Goal: Task Accomplishment & Management: Manage account settings

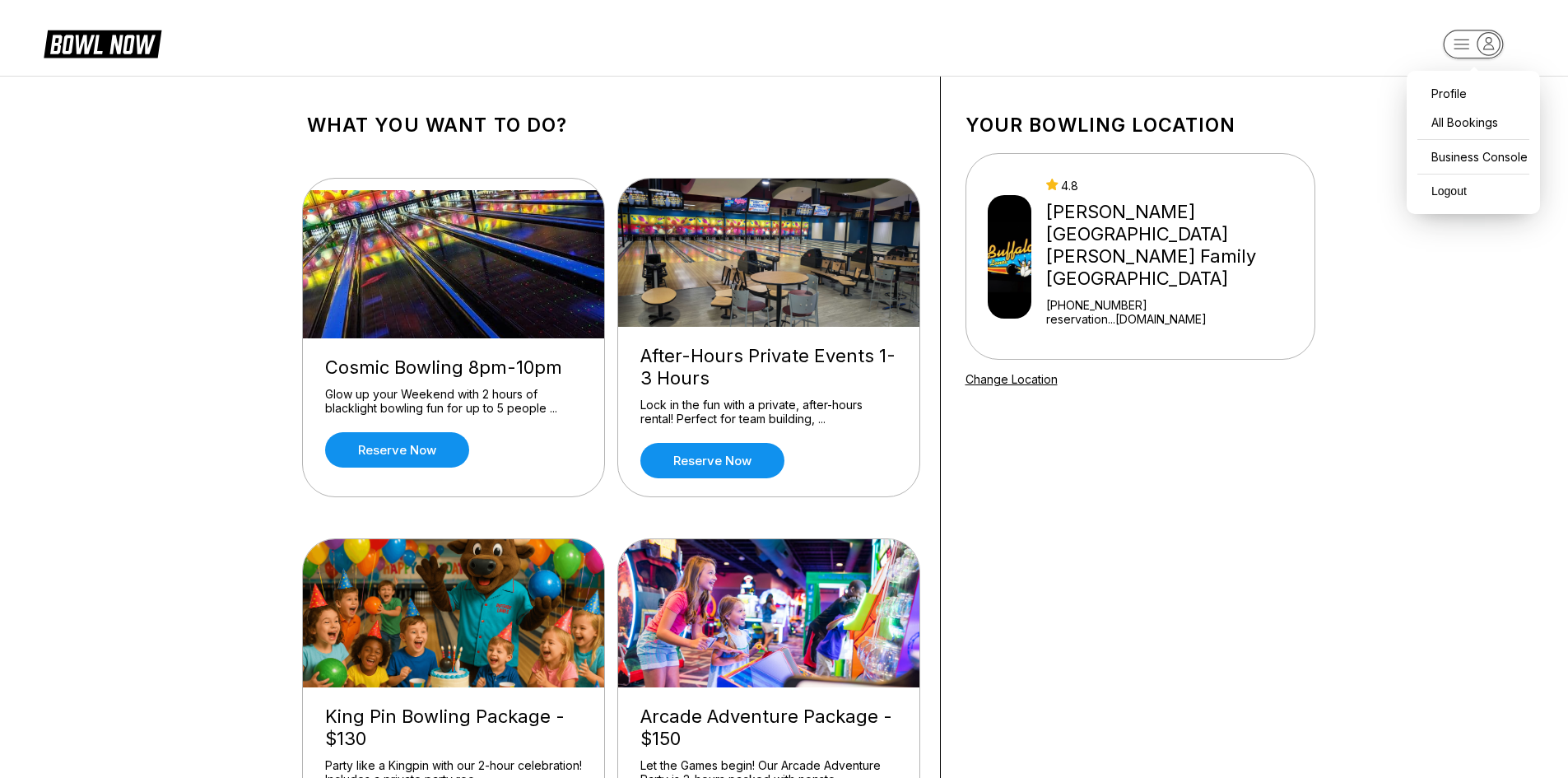
click at [1488, 41] on icon "button" at bounding box center [1489, 44] width 22 height 22
click at [1502, 167] on div "Business Console" at bounding box center [1473, 157] width 117 height 29
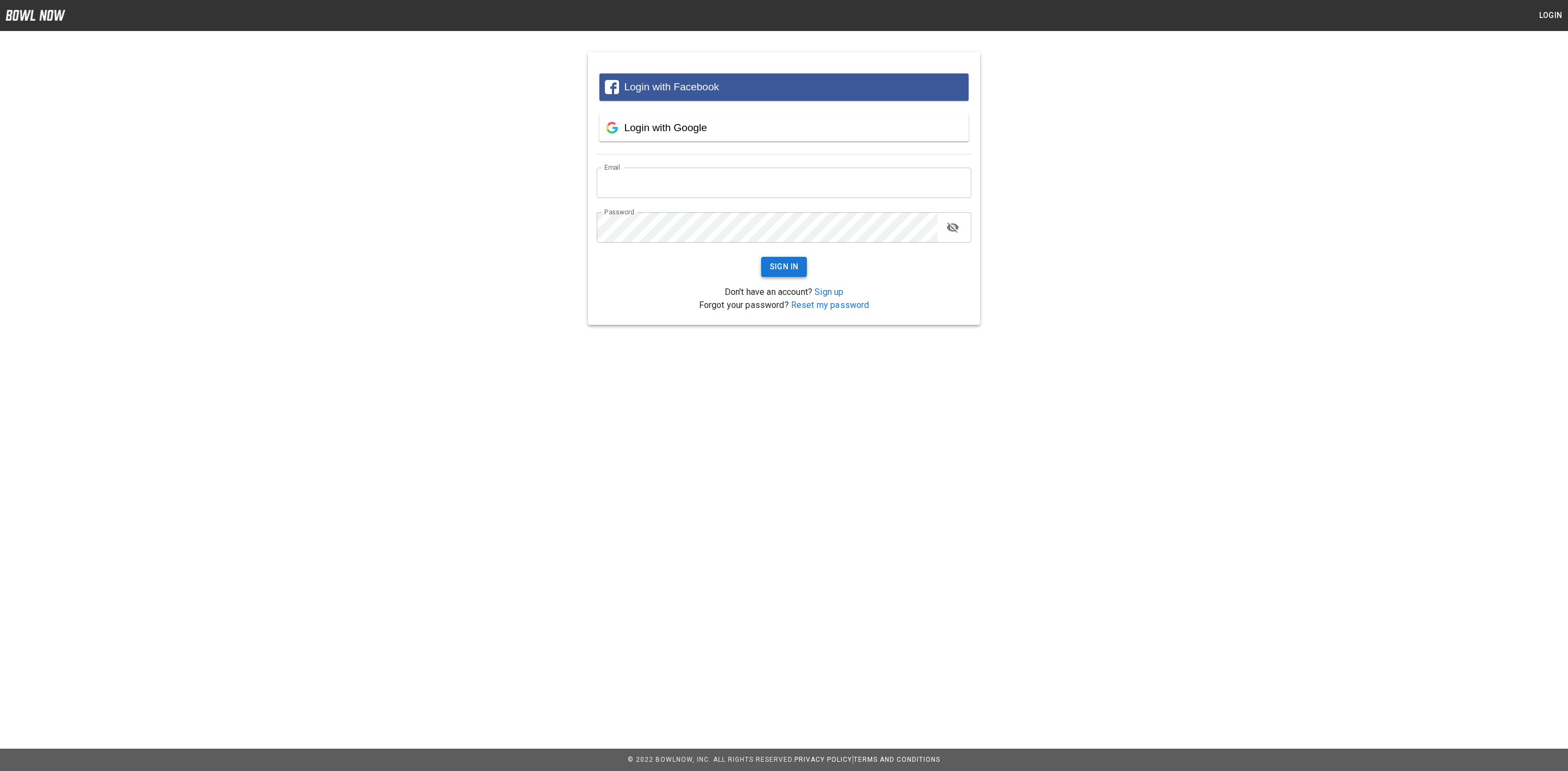
type input "**********"
click at [783, 257] on button "Sign In" at bounding box center [784, 267] width 46 height 20
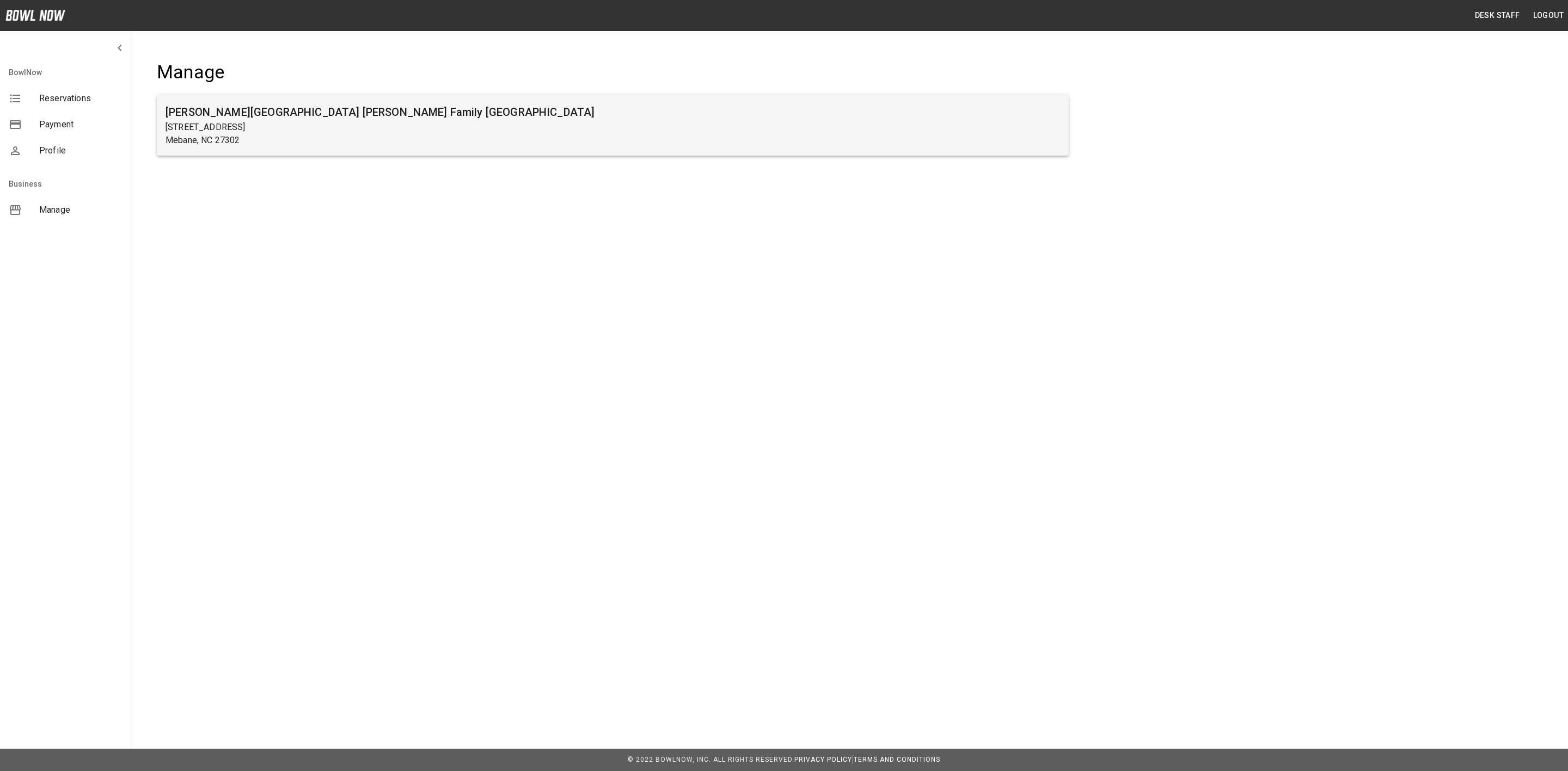
click at [276, 111] on h6 "Buffaloe Lanes Mebane Family Bowling Center" at bounding box center [613, 112] width 895 height 18
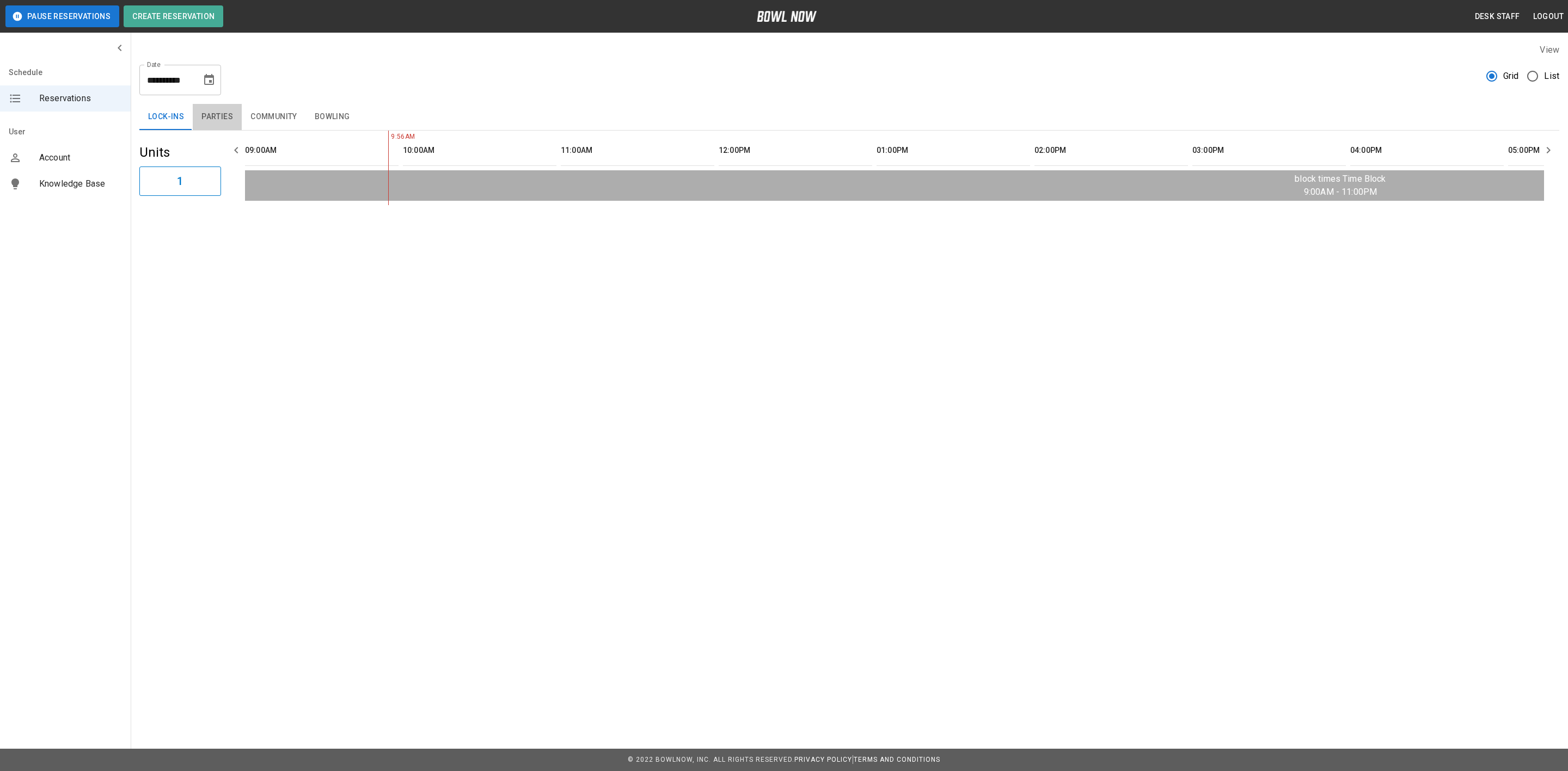
click at [206, 121] on button "Parties" at bounding box center [217, 117] width 49 height 26
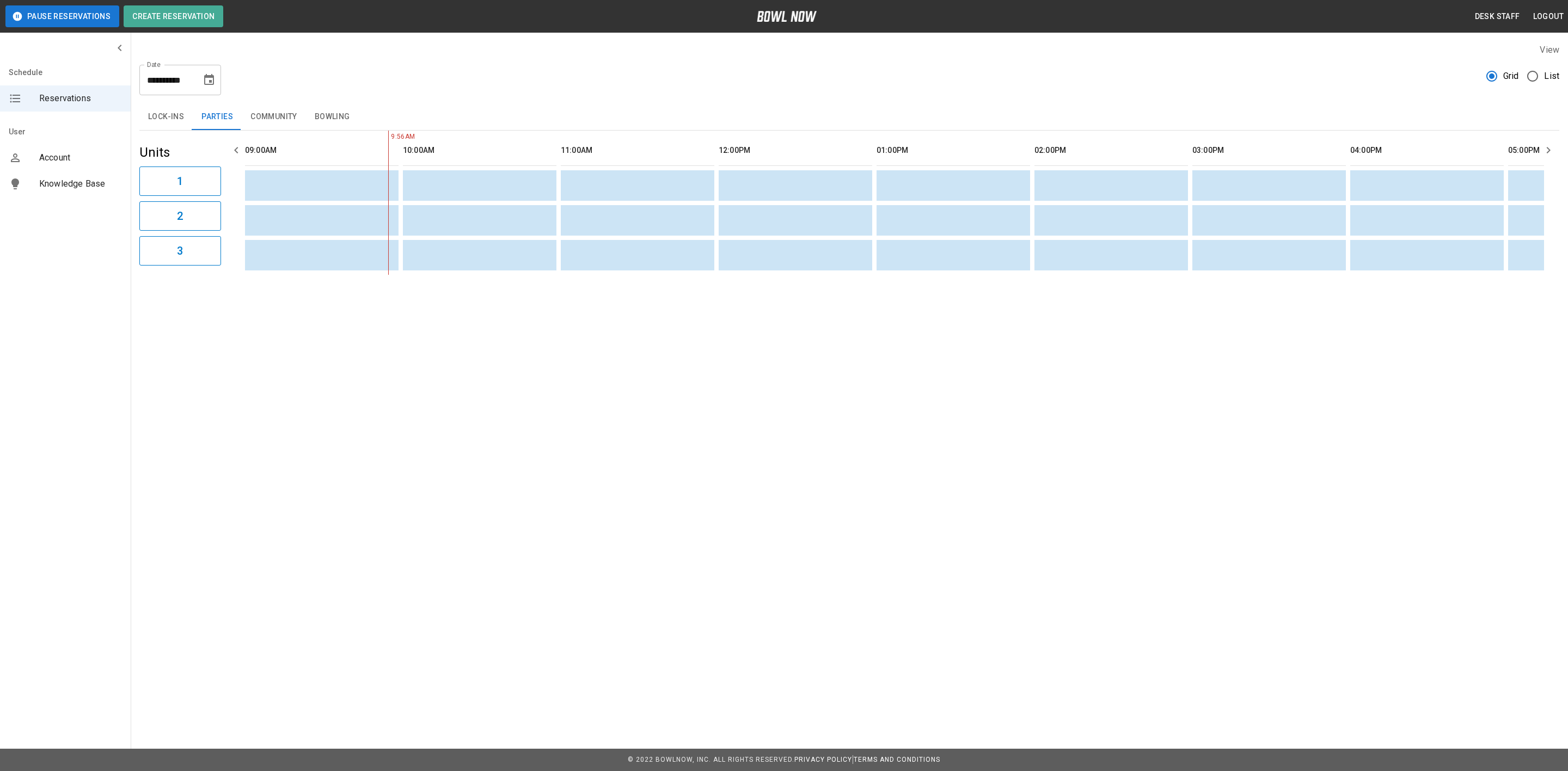
click at [275, 121] on button "Community" at bounding box center [274, 117] width 65 height 26
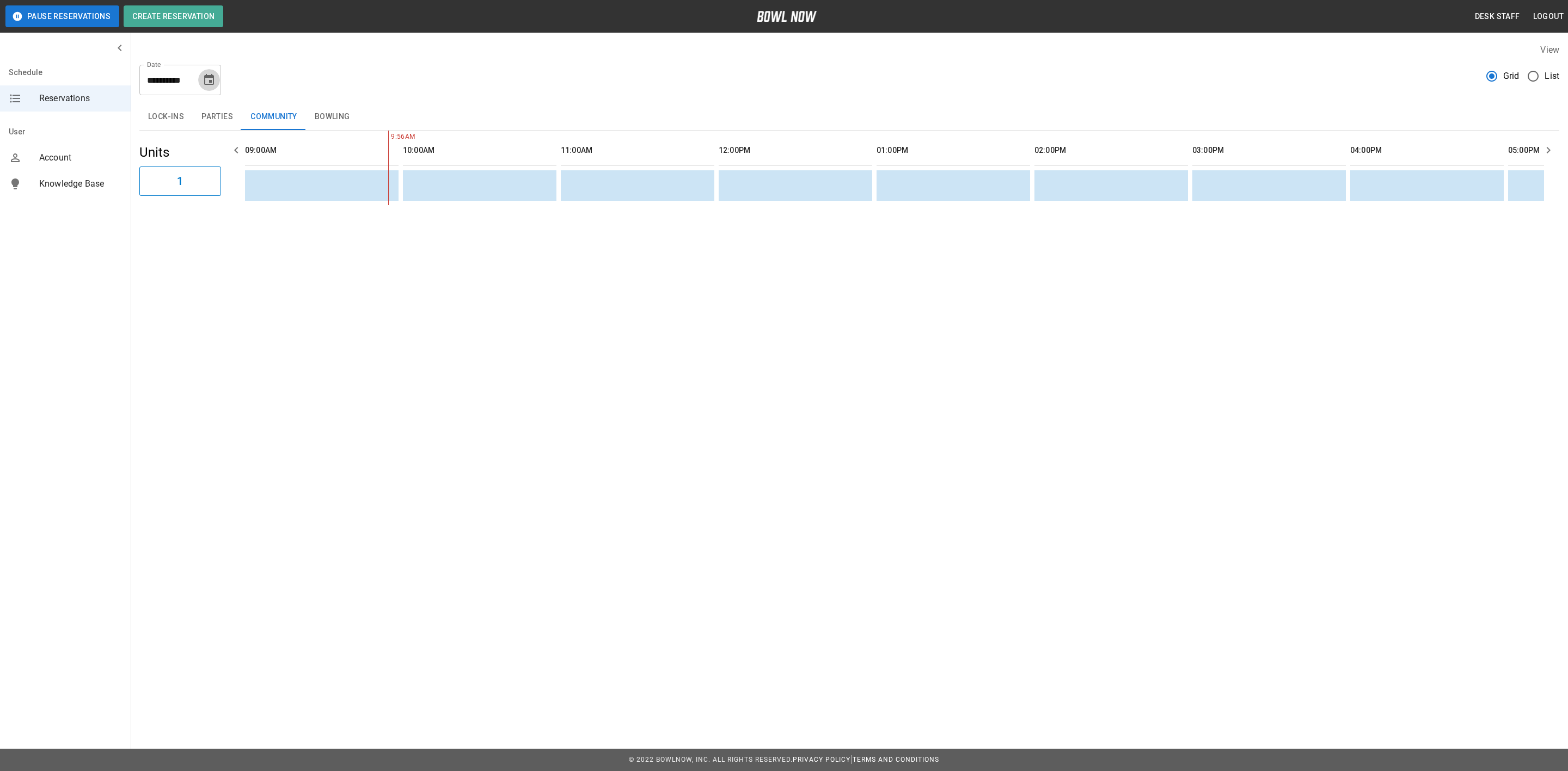
click at [199, 74] on button "Choose date, selected date is Sep 18, 2025" at bounding box center [209, 80] width 22 height 22
click at [319, 103] on div "**********" at bounding box center [849, 124] width 1437 height 179
drag, startPoint x: 316, startPoint y: 106, endPoint x: 337, endPoint y: 180, distance: 76.9
click at [316, 106] on button "Bowling" at bounding box center [332, 117] width 53 height 26
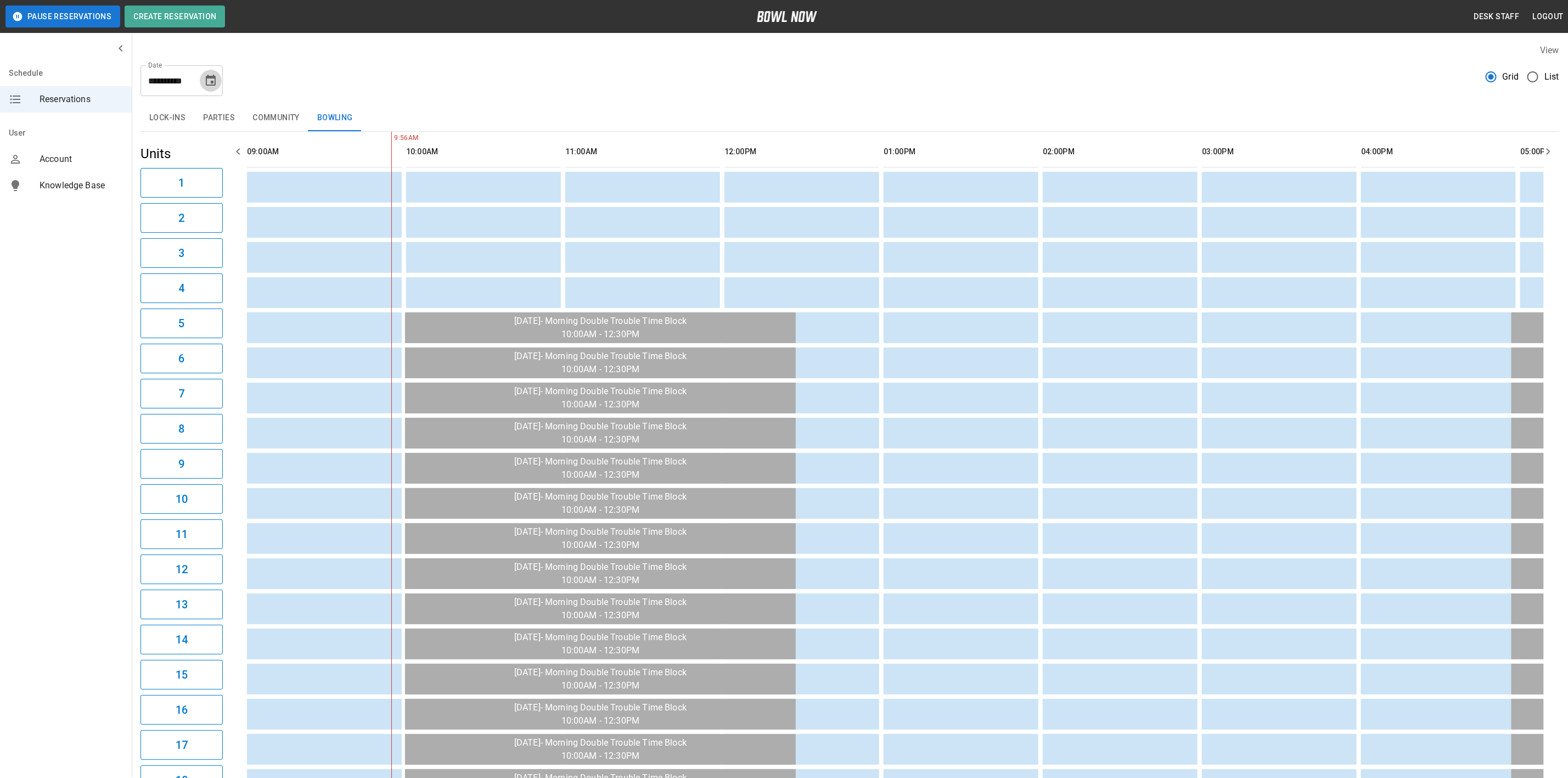
click at [214, 84] on icon "Choose date, selected date is Sep 18, 2025" at bounding box center [210, 80] width 13 height 13
drag, startPoint x: 206, startPoint y: 201, endPoint x: 241, endPoint y: 195, distance: 35.5
click at [206, 201] on button "19" at bounding box center [212, 201] width 20 height 20
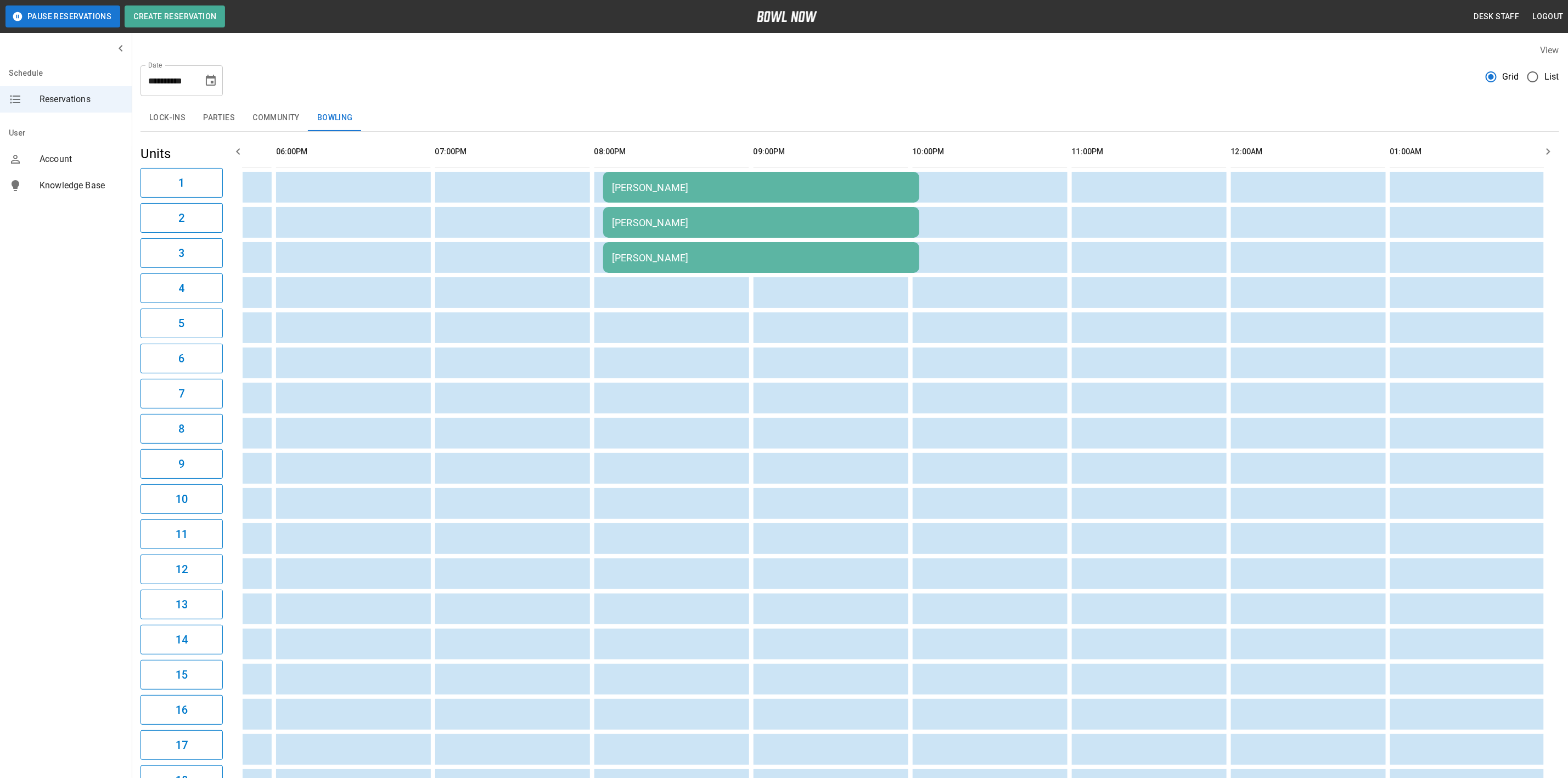
click at [673, 191] on div "[PERSON_NAME]" at bounding box center [761, 187] width 299 height 12
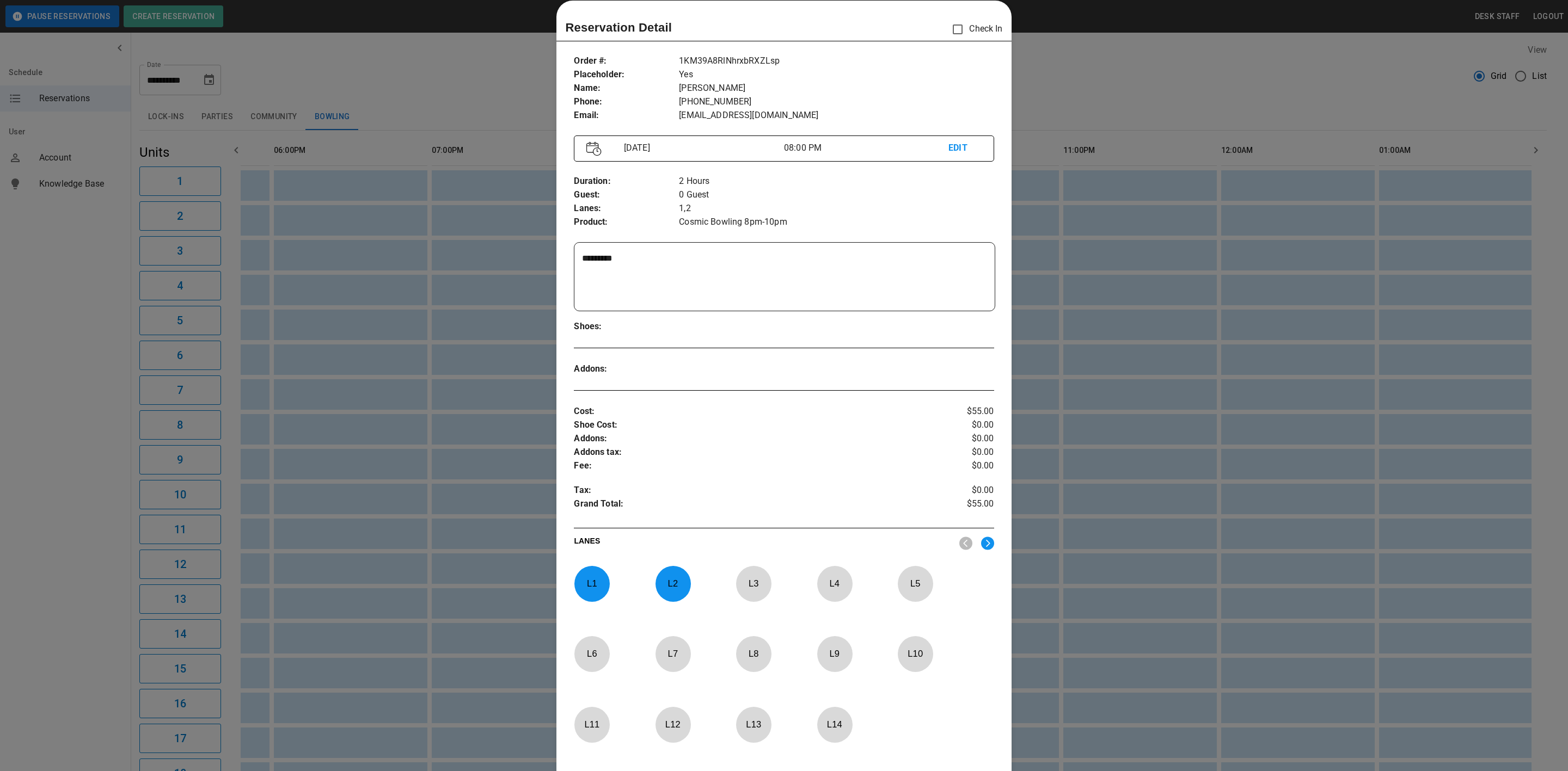
click at [402, 292] on div at bounding box center [784, 385] width 1568 height 771
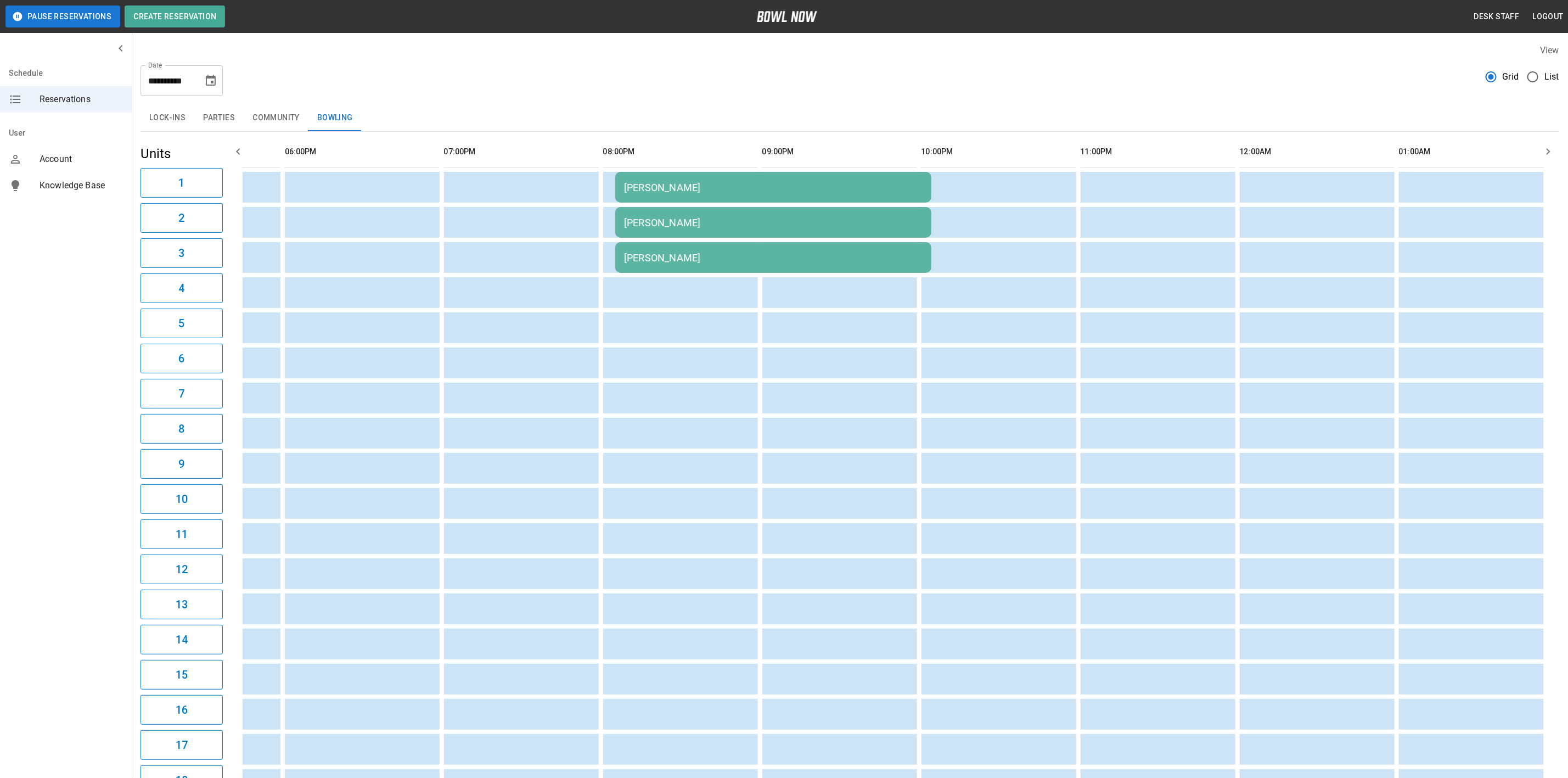
click at [657, 215] on td "[PERSON_NAME]" at bounding box center [773, 222] width 316 height 31
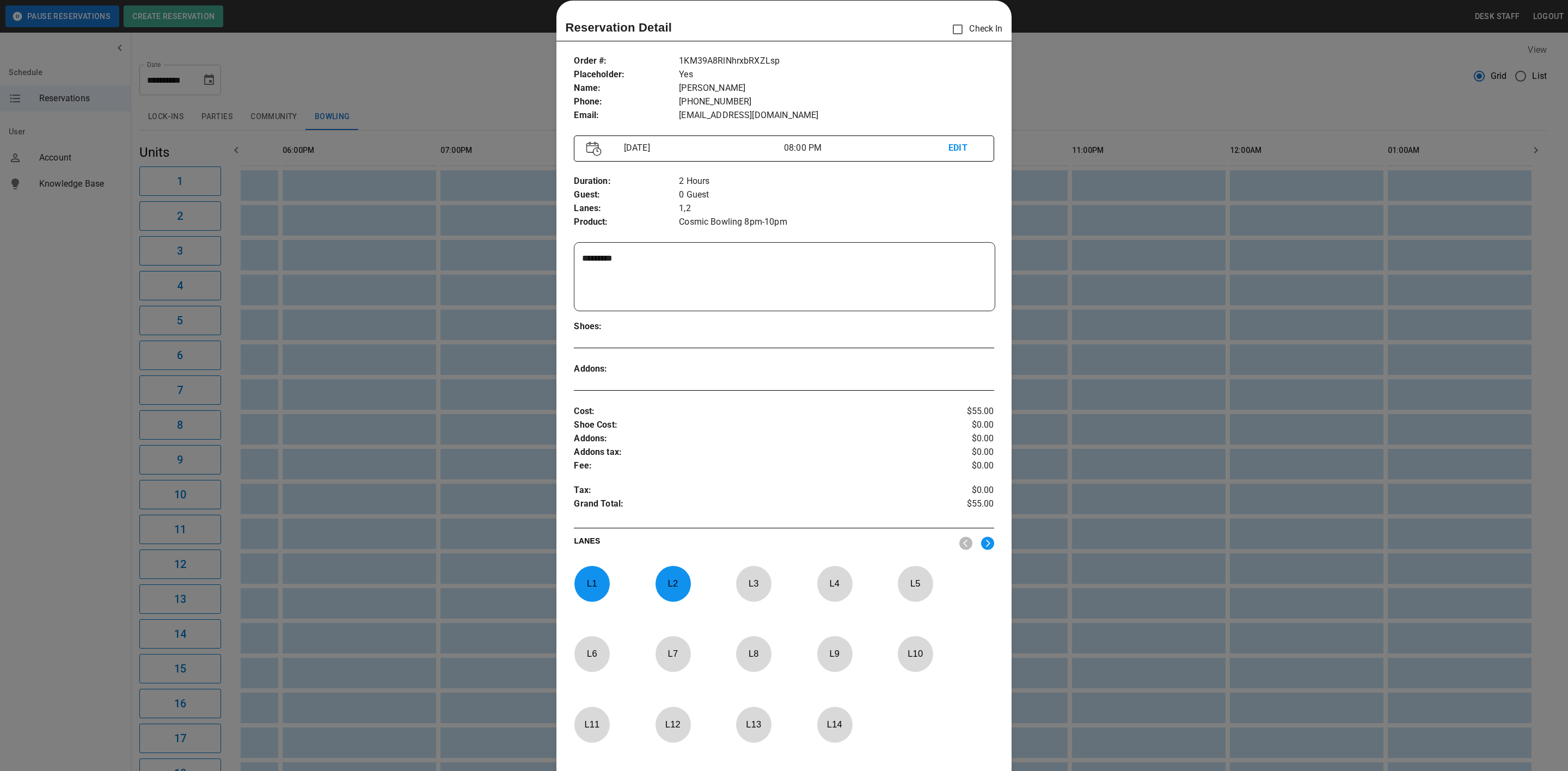
click at [477, 223] on div at bounding box center [784, 385] width 1568 height 771
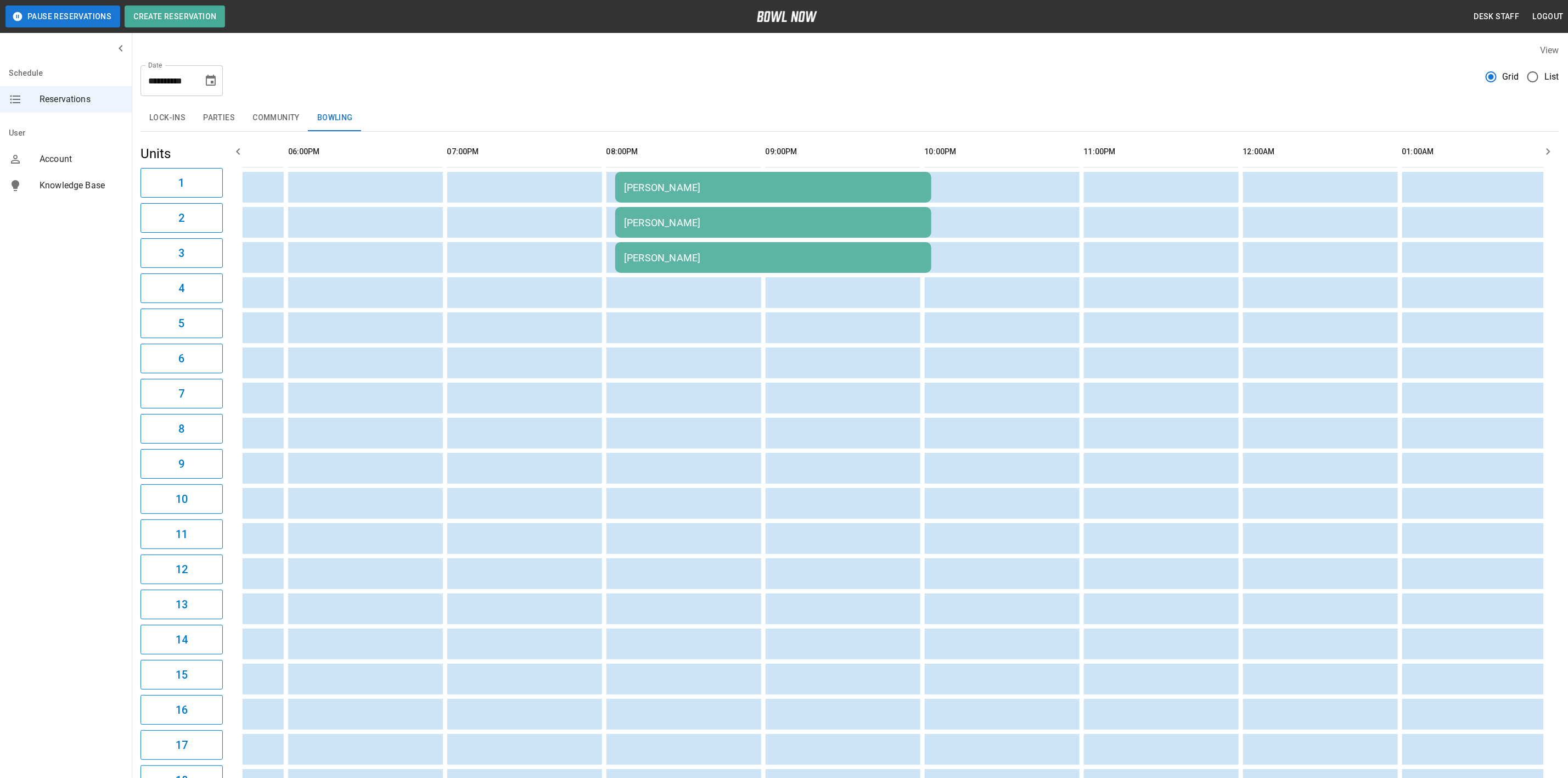
click at [697, 255] on div "[PERSON_NAME]" at bounding box center [773, 258] width 299 height 12
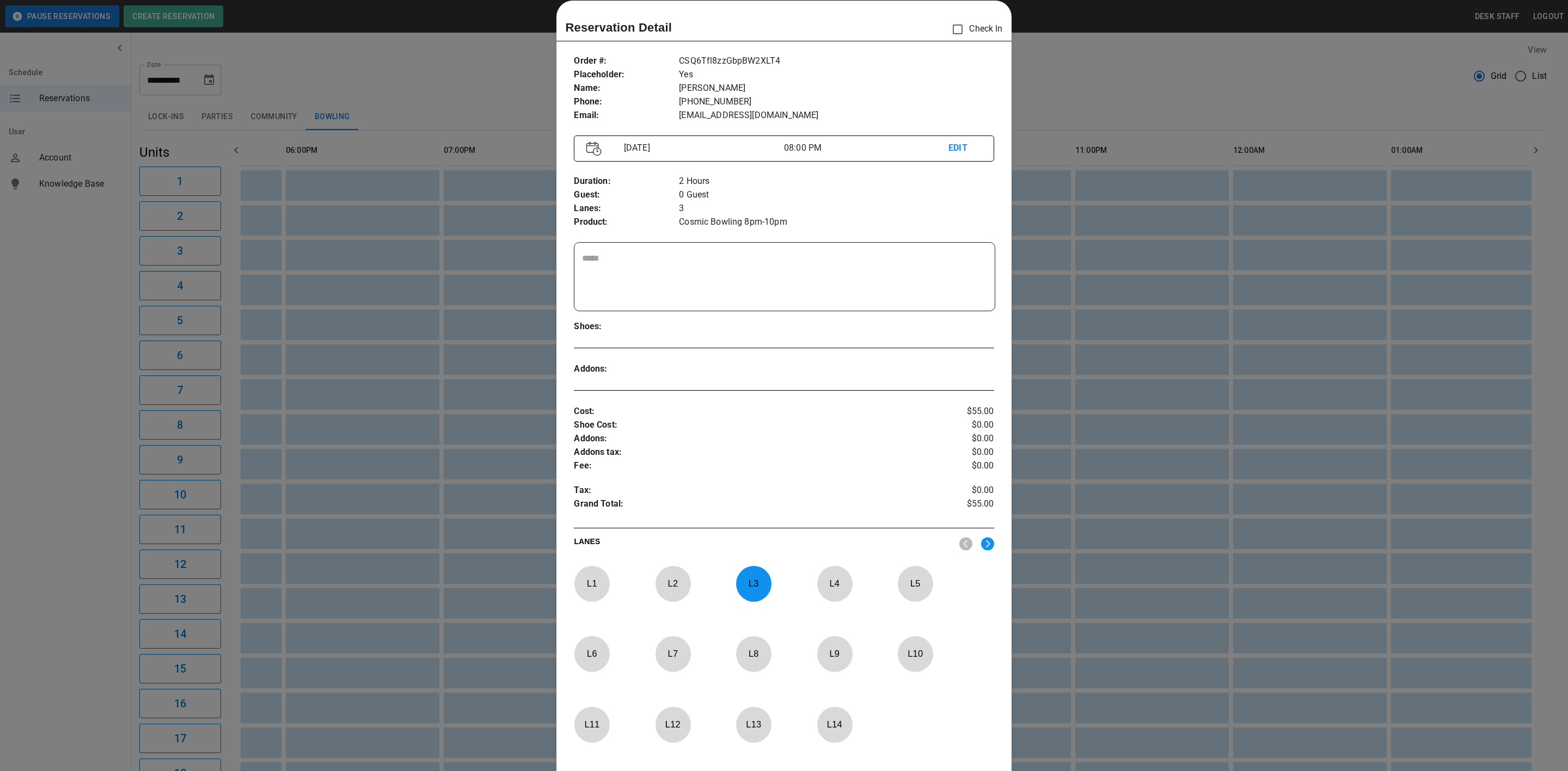
click at [457, 247] on div at bounding box center [784, 385] width 1568 height 771
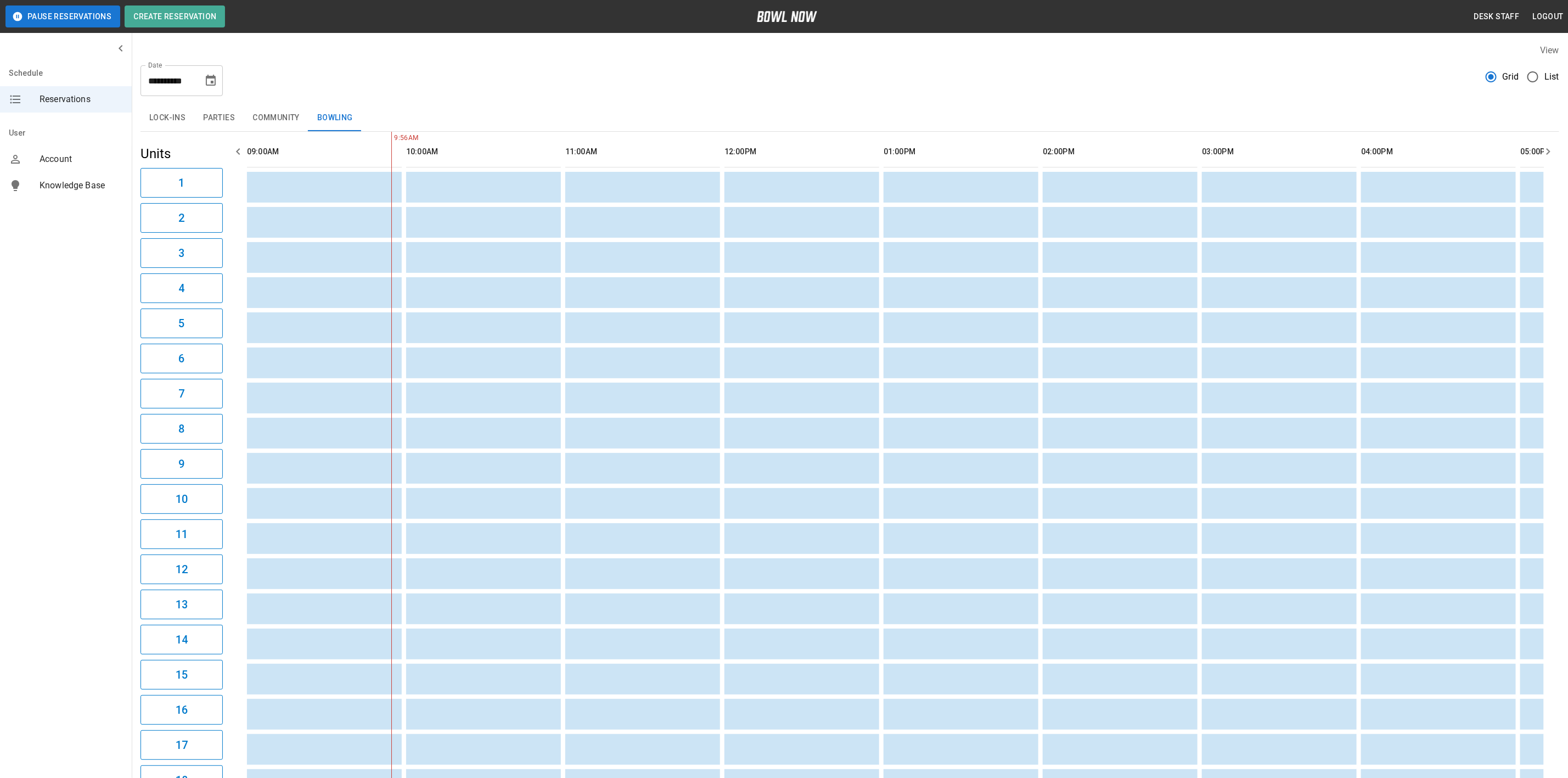
click at [207, 76] on icon "Choose date, selected date is Sep 19, 2025" at bounding box center [210, 80] width 10 height 11
click at [234, 203] on button "20" at bounding box center [234, 201] width 20 height 20
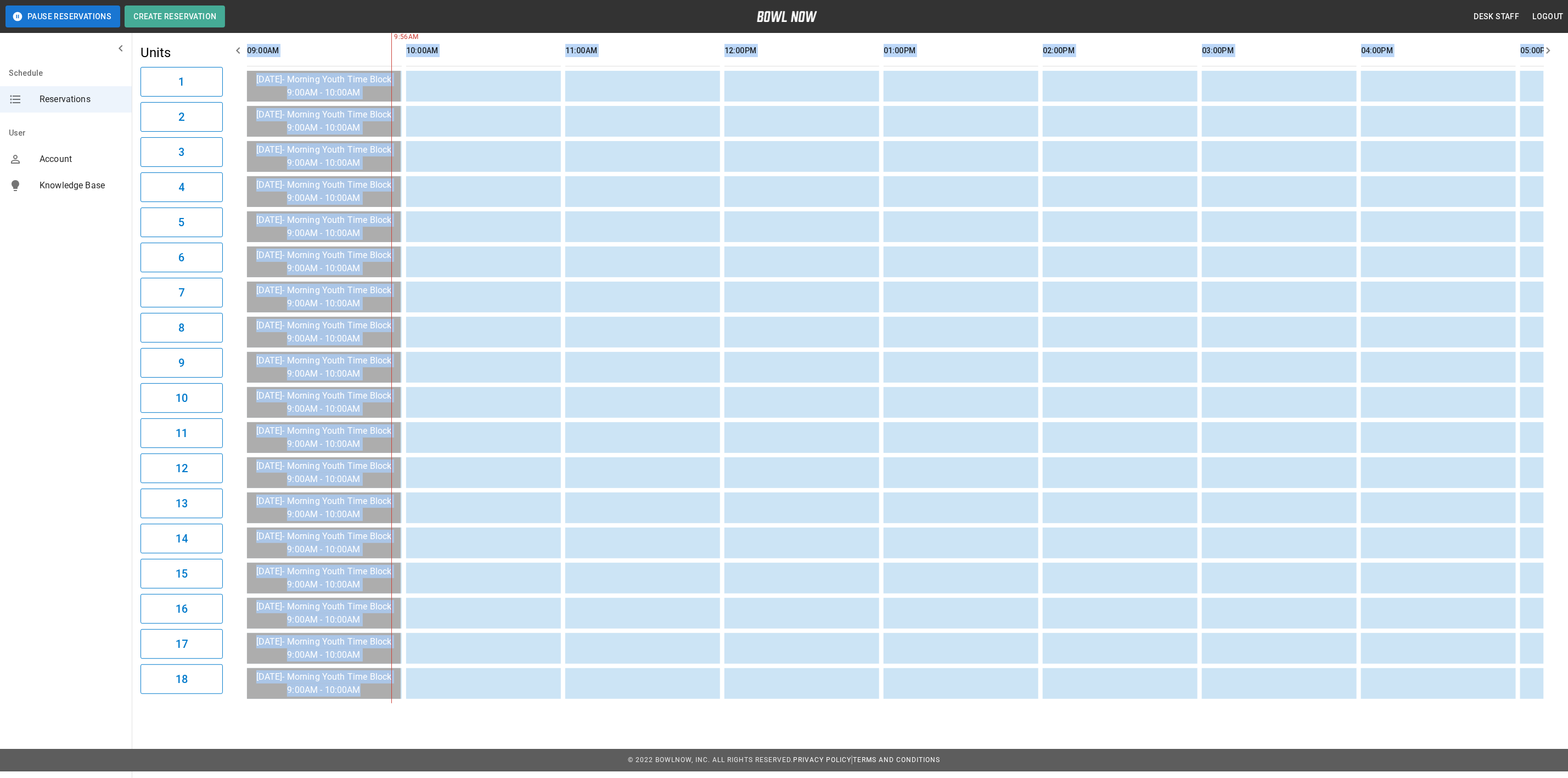
drag, startPoint x: 333, startPoint y: 717, endPoint x: 448, endPoint y: 705, distance: 115.6
click at [448, 705] on div "**********" at bounding box center [850, 323] width 1437 height 778
click at [345, 740] on div "**********" at bounding box center [784, 335] width 1568 height 873
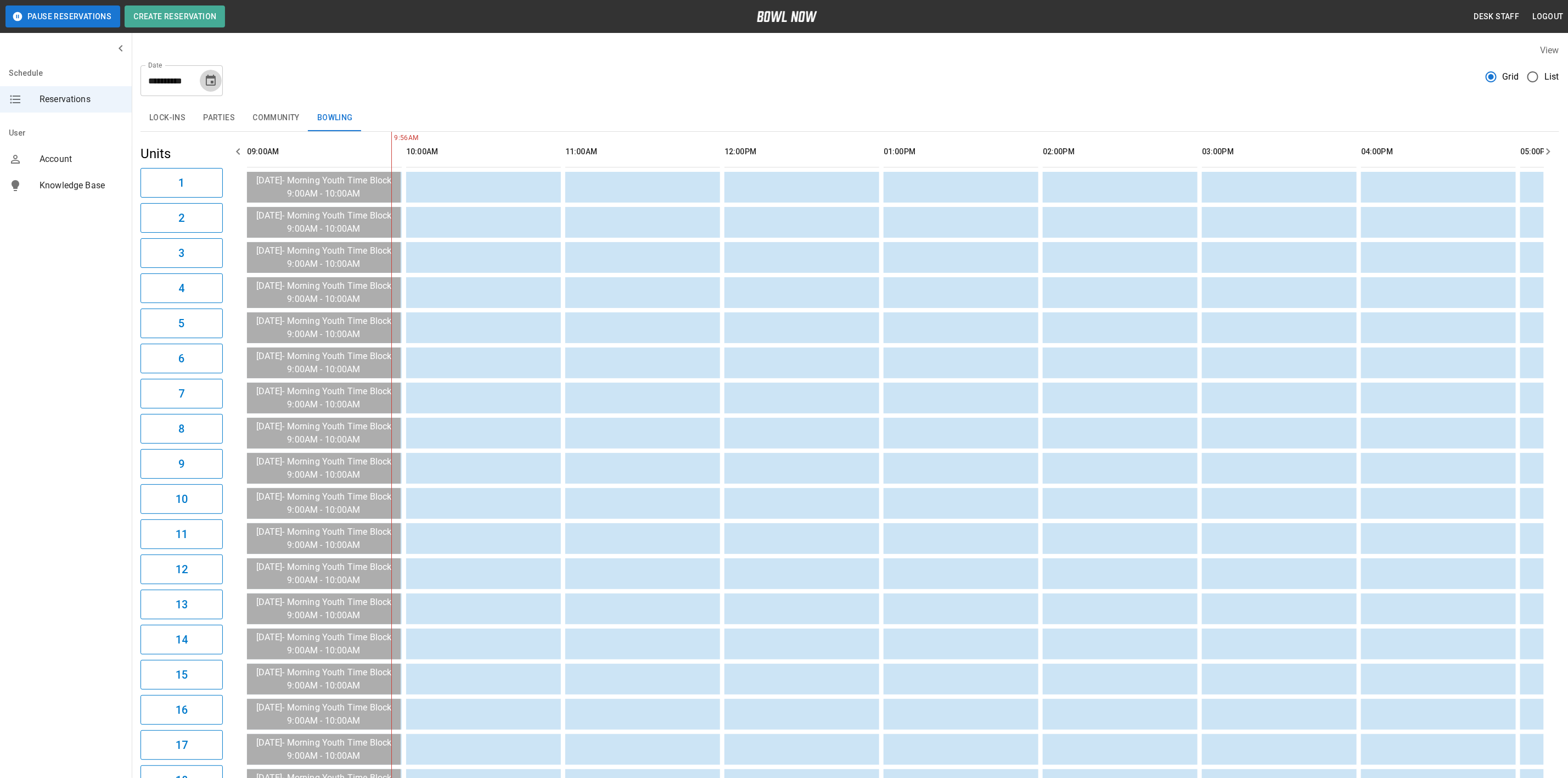
click at [203, 75] on button "Choose date, selected date is Sep 20, 2025" at bounding box center [211, 81] width 22 height 22
click at [279, 114] on button "Community" at bounding box center [276, 118] width 65 height 26
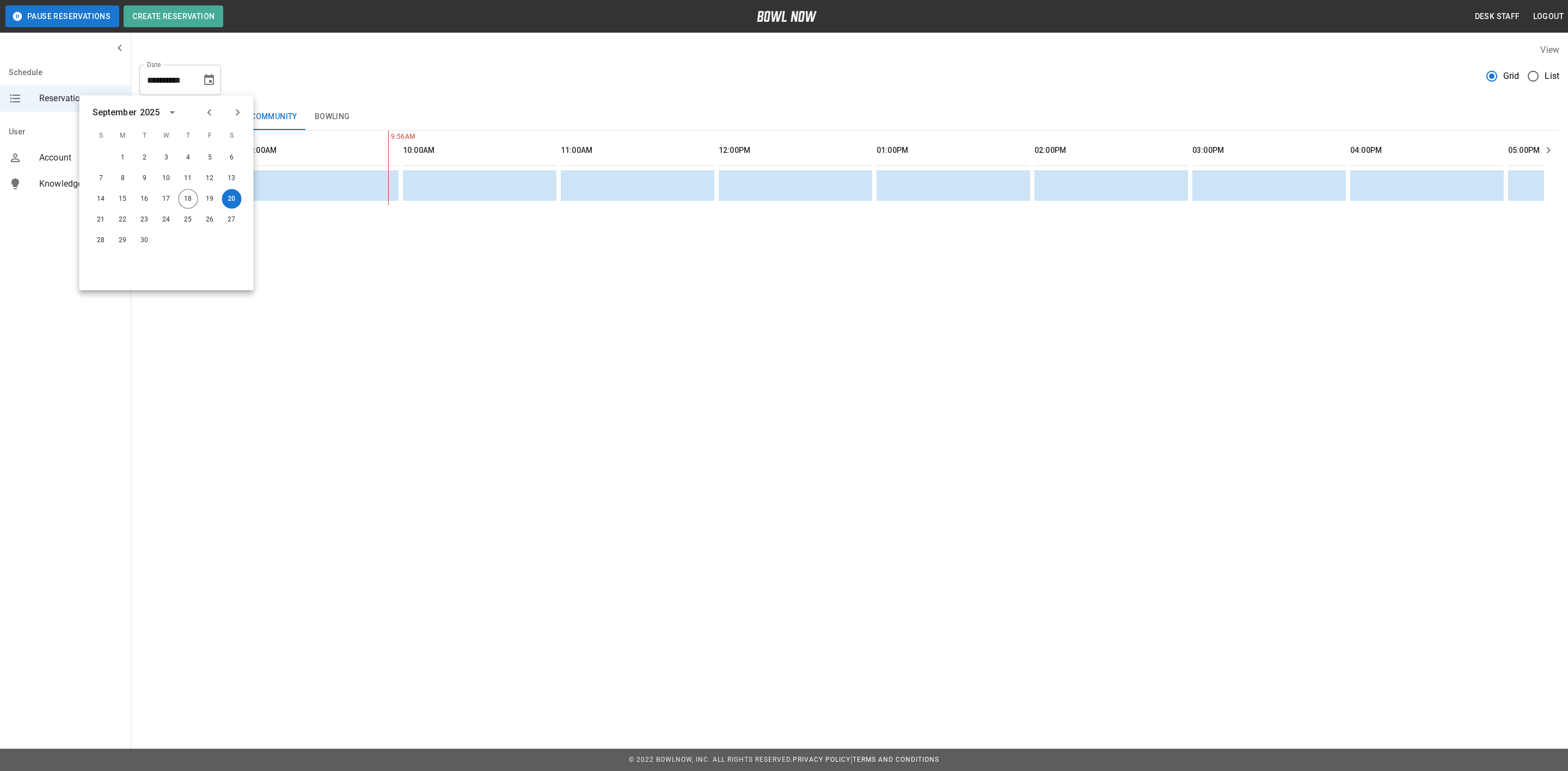
click at [422, 51] on div "View" at bounding box center [849, 50] width 1420 height 13
click at [214, 119] on button "Parties" at bounding box center [217, 117] width 49 height 26
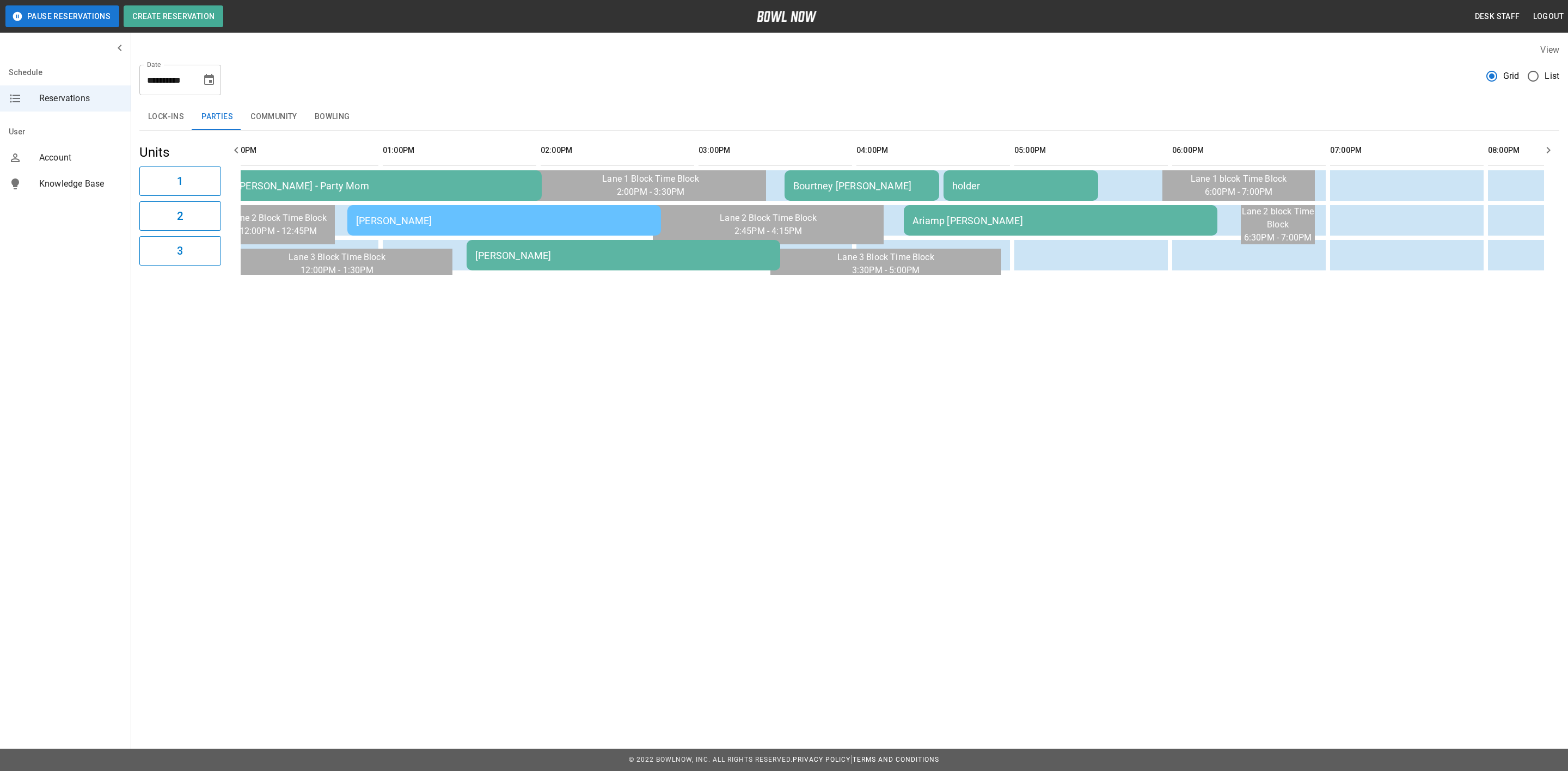
click at [868, 183] on div "Bourtney [PERSON_NAME]" at bounding box center [861, 186] width 137 height 12
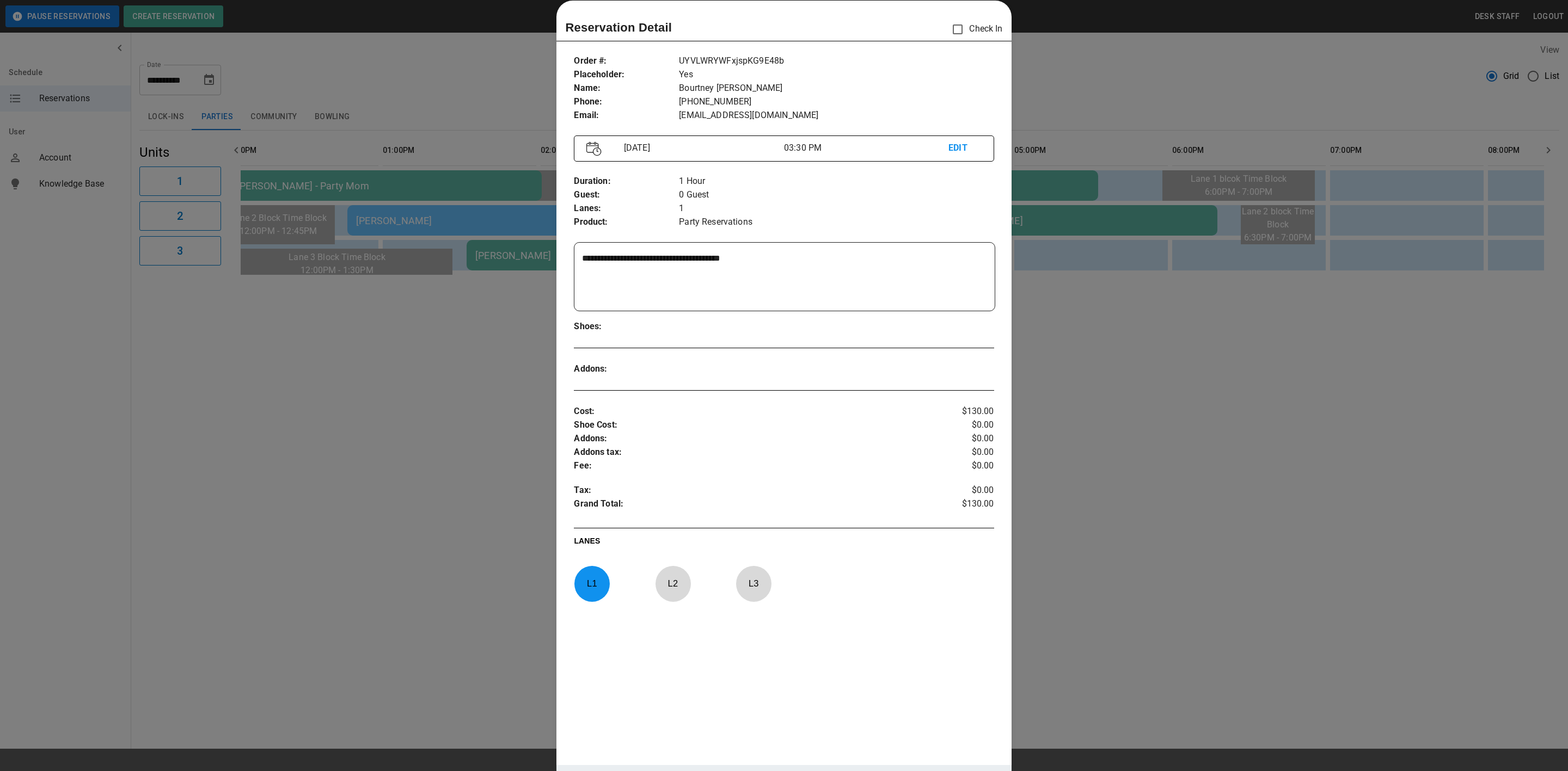
click at [1131, 100] on div at bounding box center [784, 385] width 1568 height 771
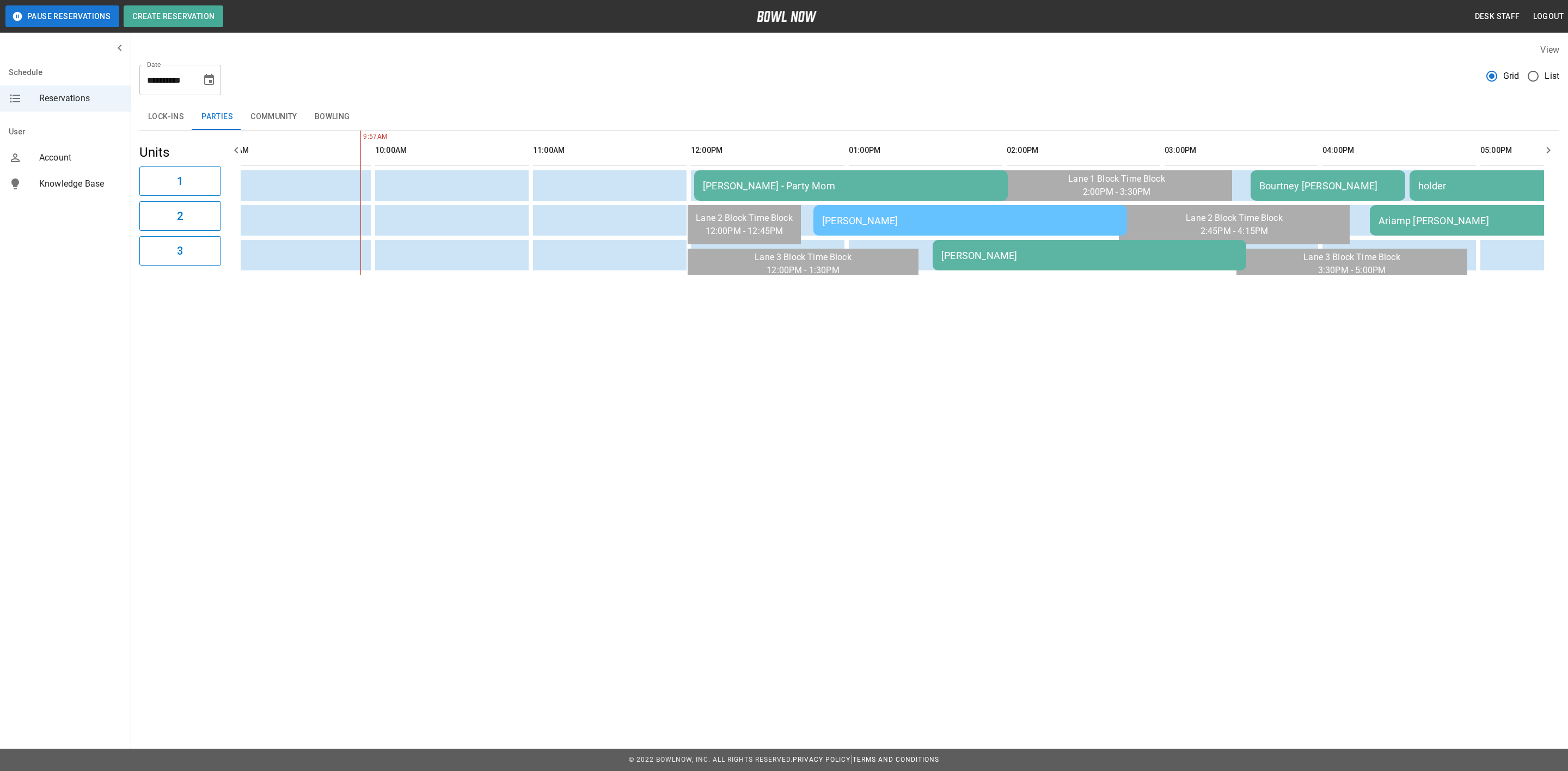
click at [215, 77] on button "Choose date, selected date is Sep 20, 2025" at bounding box center [209, 80] width 22 height 22
click at [101, 222] on button "21" at bounding box center [101, 220] width 19 height 19
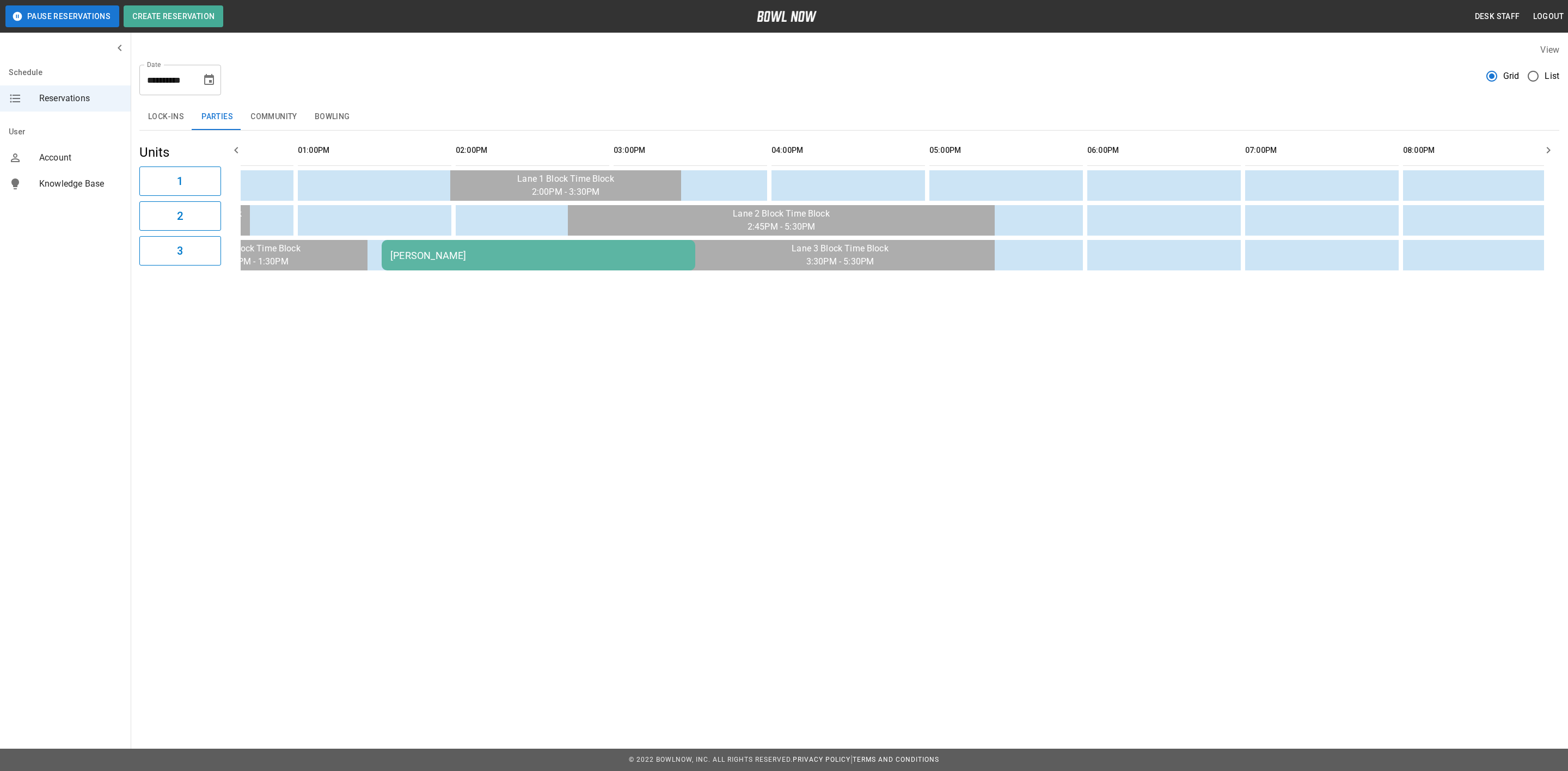
click at [281, 113] on button "Community" at bounding box center [274, 117] width 65 height 26
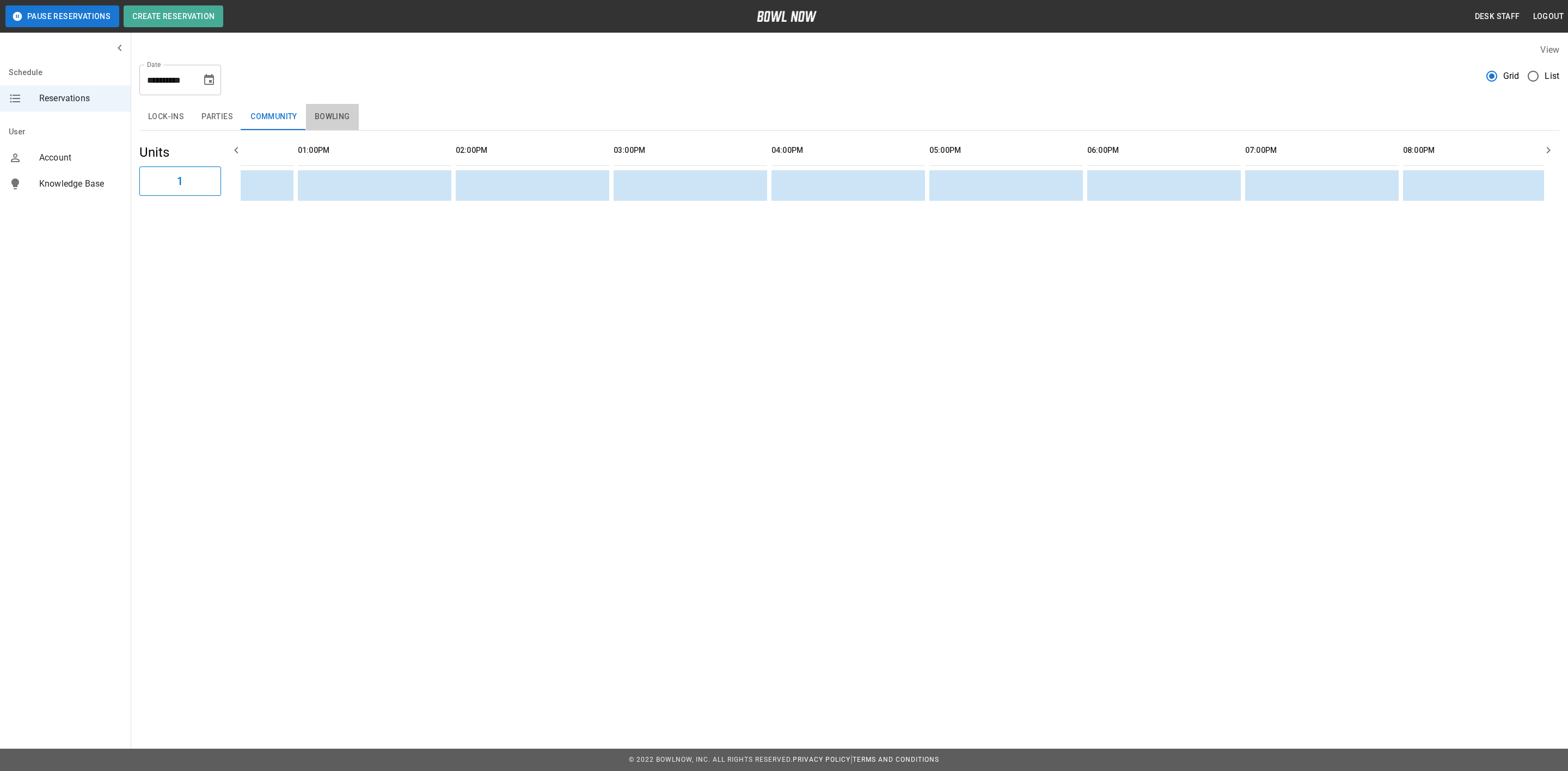
click at [351, 113] on button "Bowling" at bounding box center [332, 117] width 53 height 26
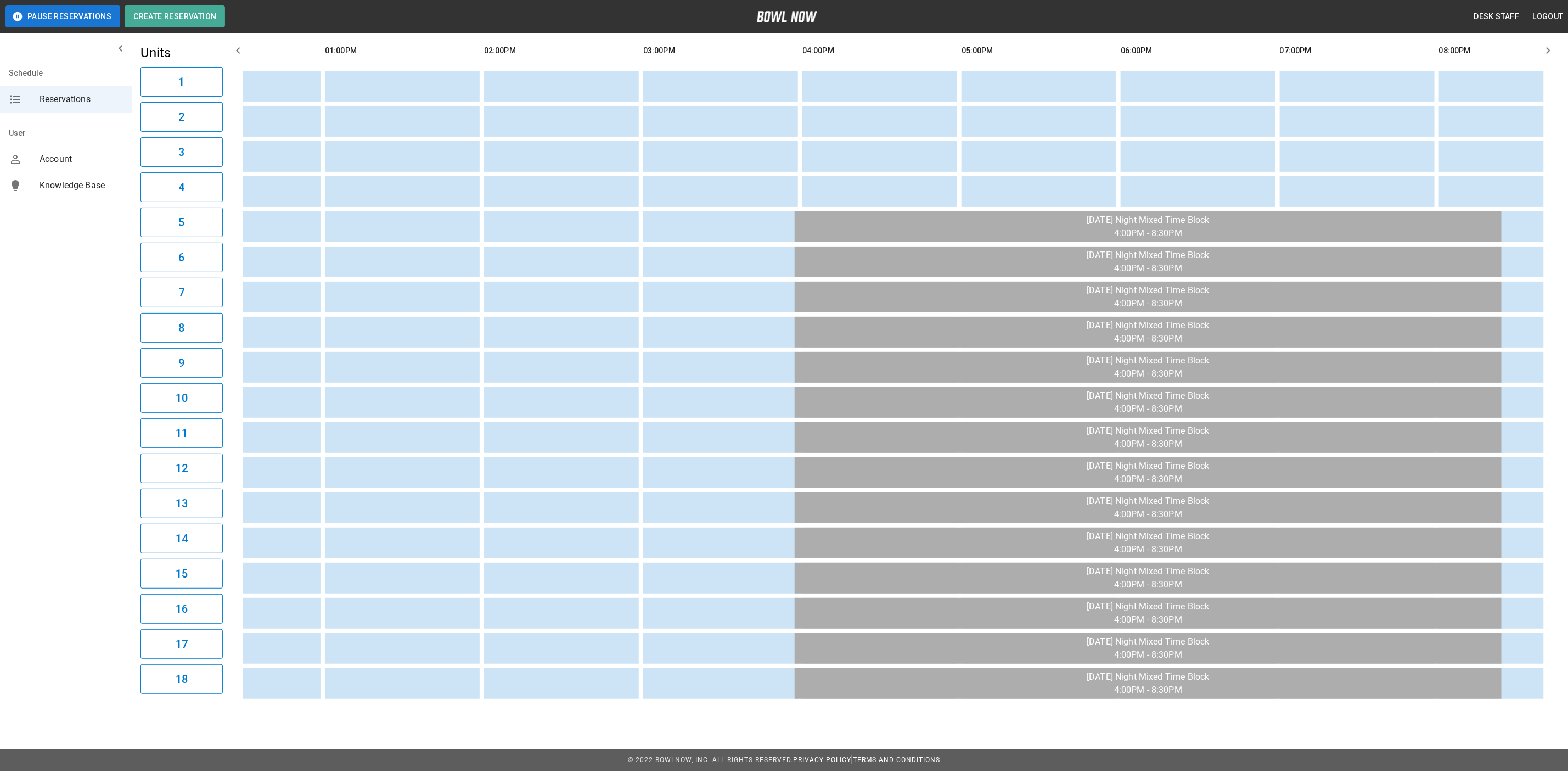
drag, startPoint x: 606, startPoint y: 698, endPoint x: 593, endPoint y: 704, distance: 14.3
click at [593, 704] on div "9:57AM" at bounding box center [893, 367] width 1302 height 673
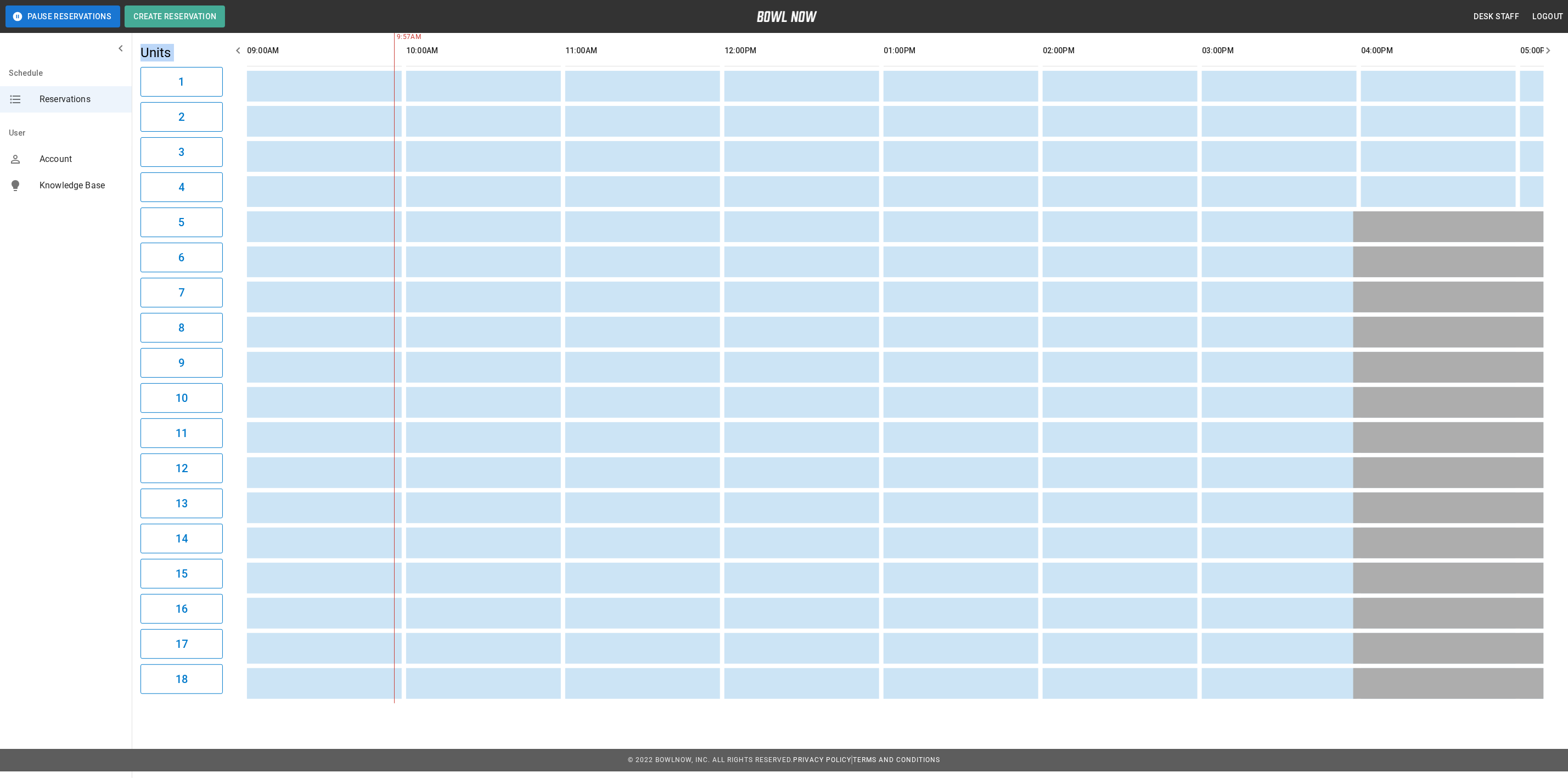
drag, startPoint x: 595, startPoint y: 712, endPoint x: 0, endPoint y: 620, distance: 602.1
click at [0, 623] on div "**********" at bounding box center [784, 335] width 1568 height 873
click at [580, 47] on th "sticky table" at bounding box center [585, 50] width 36 height 31
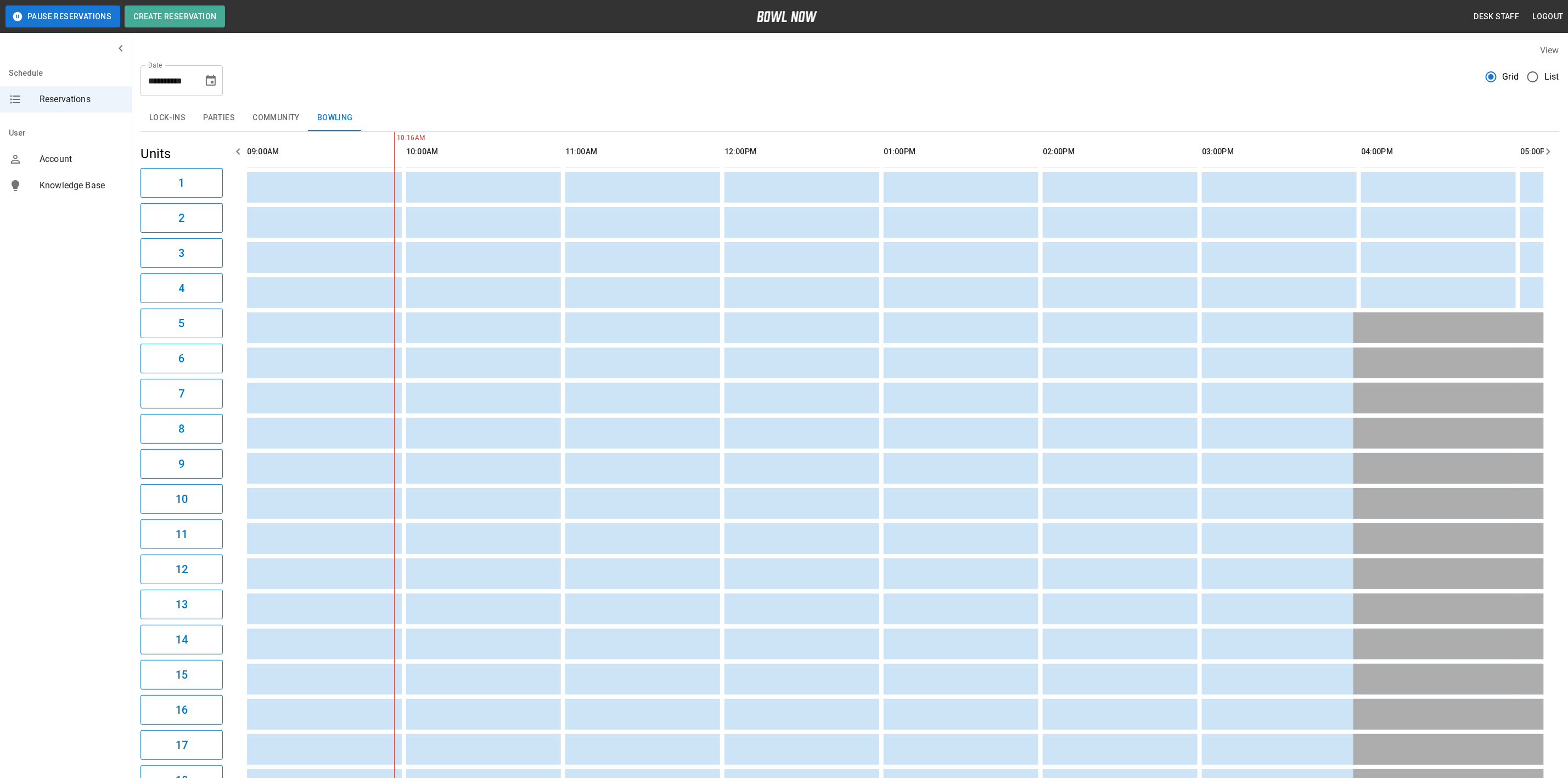
click at [211, 74] on icon "Choose date, selected date is Sep 21, 2025" at bounding box center [210, 80] width 13 height 13
click at [190, 200] on button "18" at bounding box center [190, 201] width 20 height 20
type input "**********"
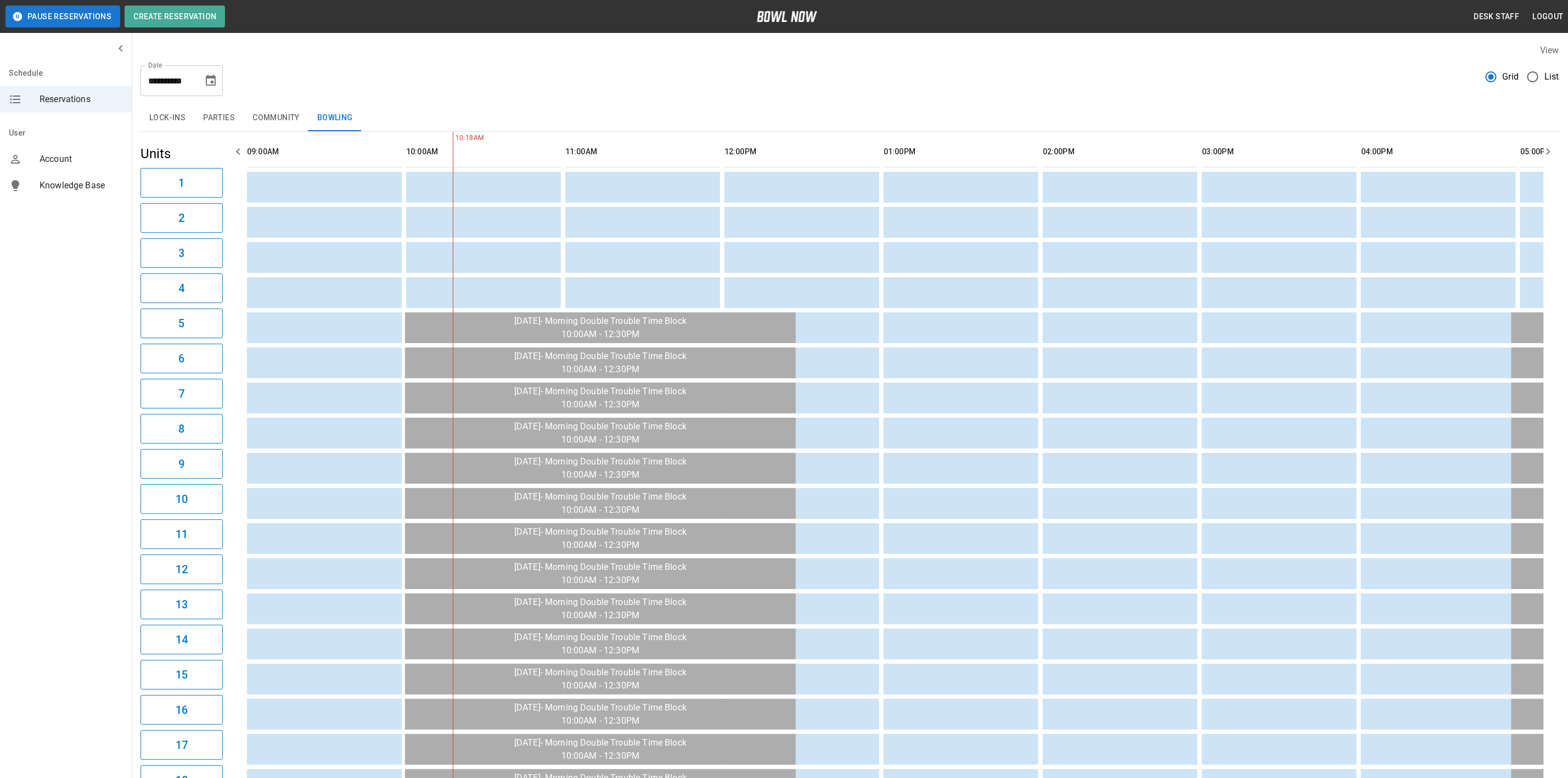
scroll to position [0, 158]
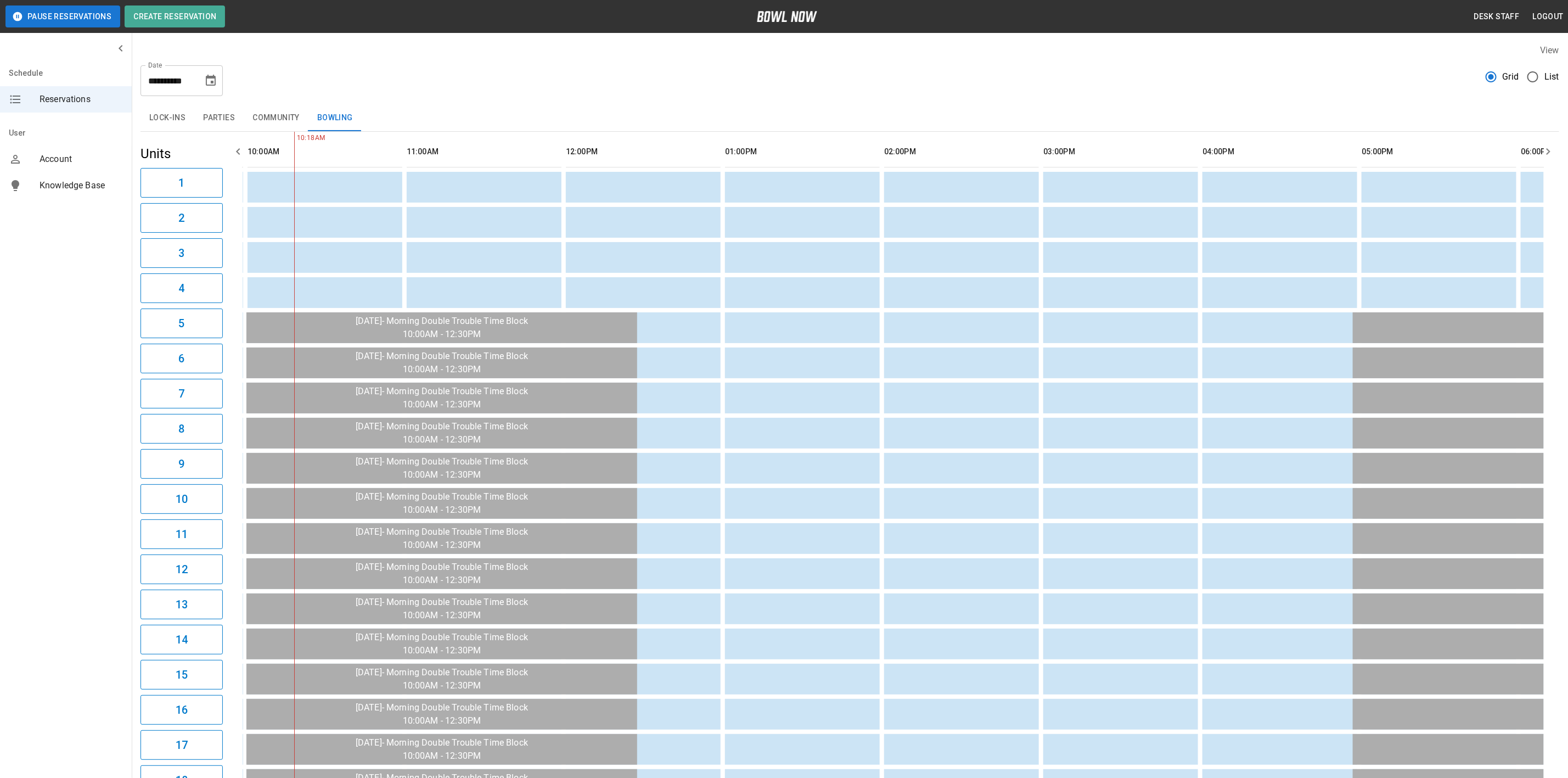
click at [176, 208] on button "2" at bounding box center [182, 218] width 82 height 29
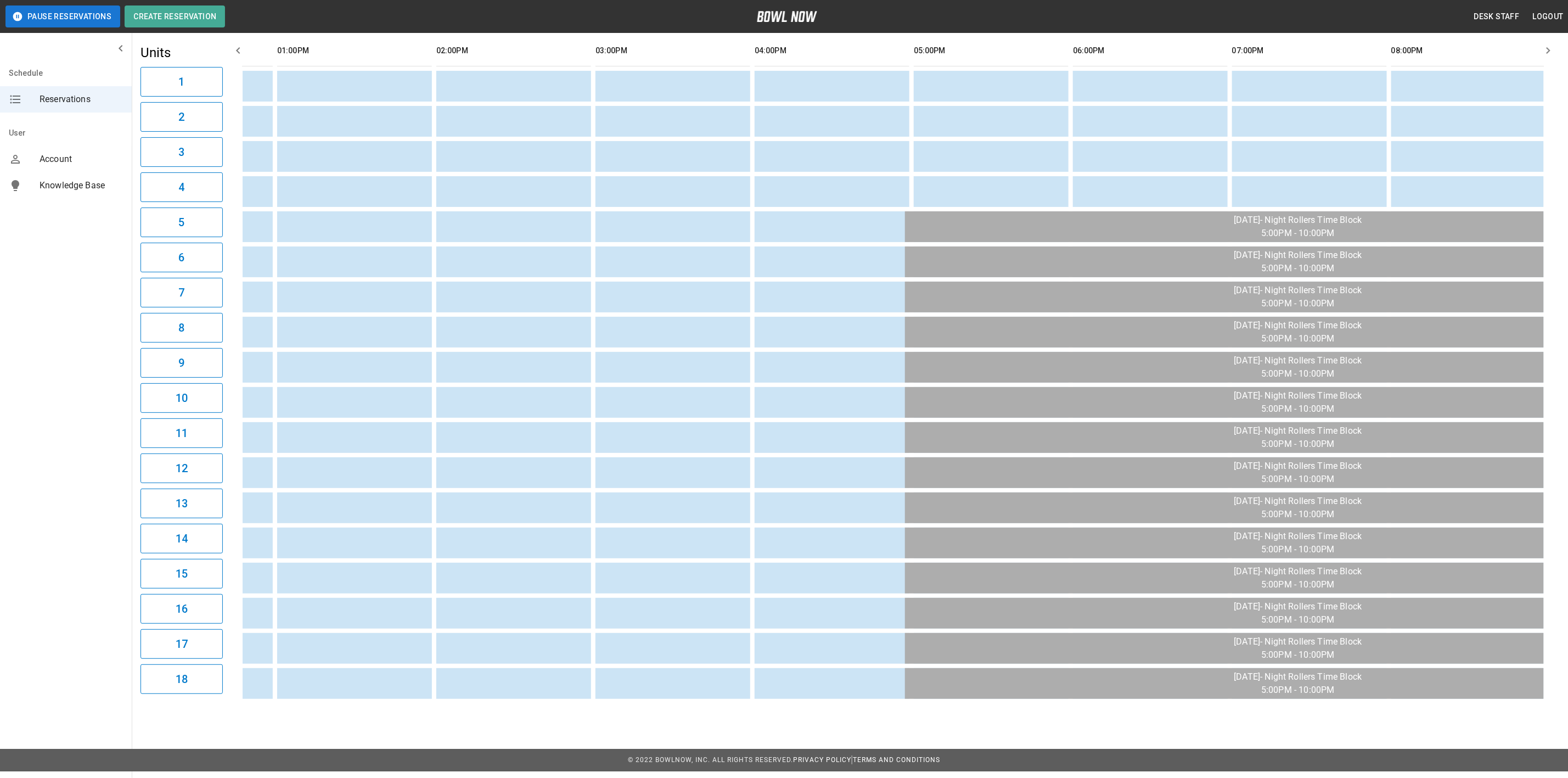
scroll to position [0, 1219]
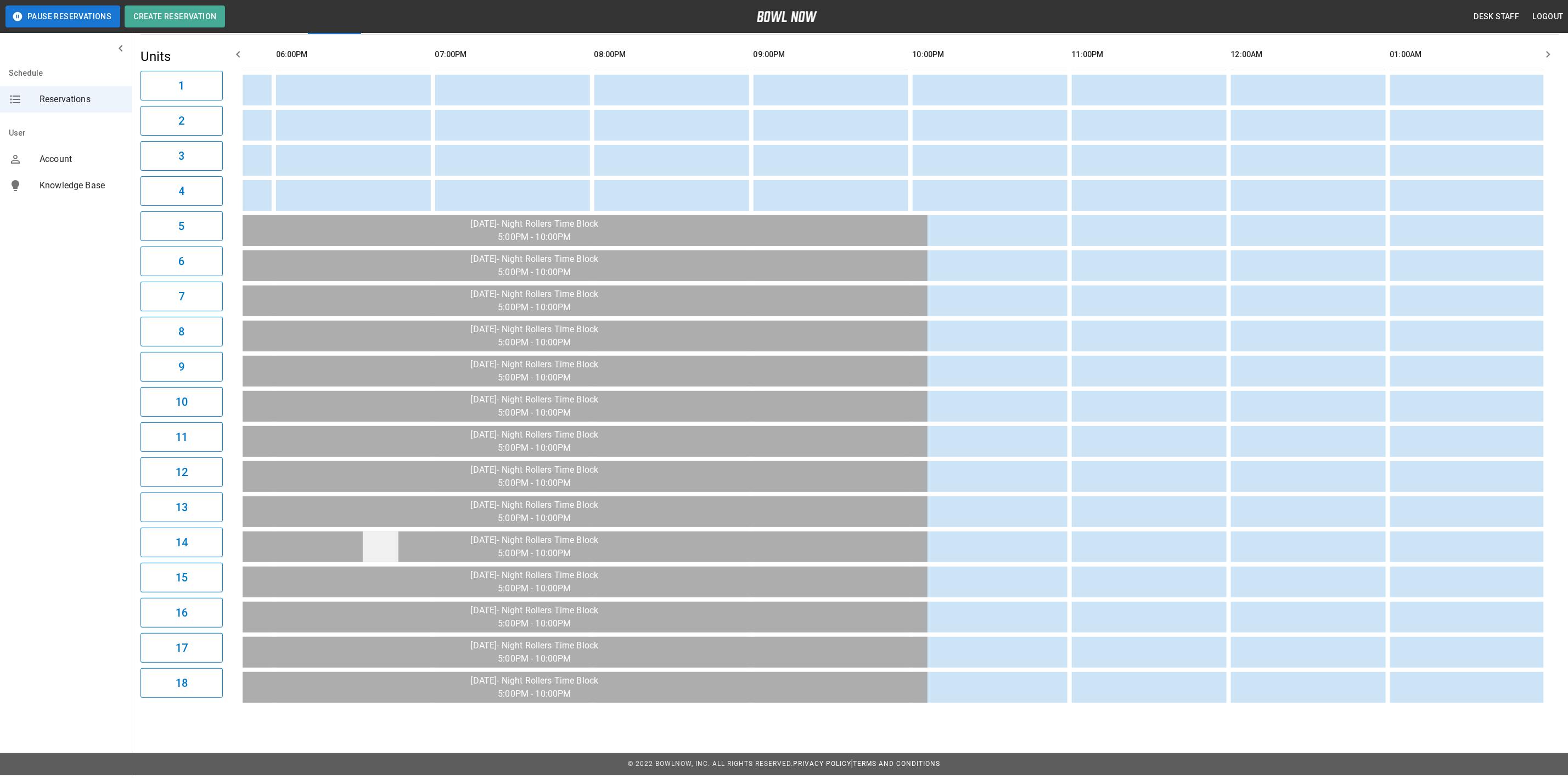
click at [377, 540] on td "sticky table" at bounding box center [380, 547] width 36 height 31
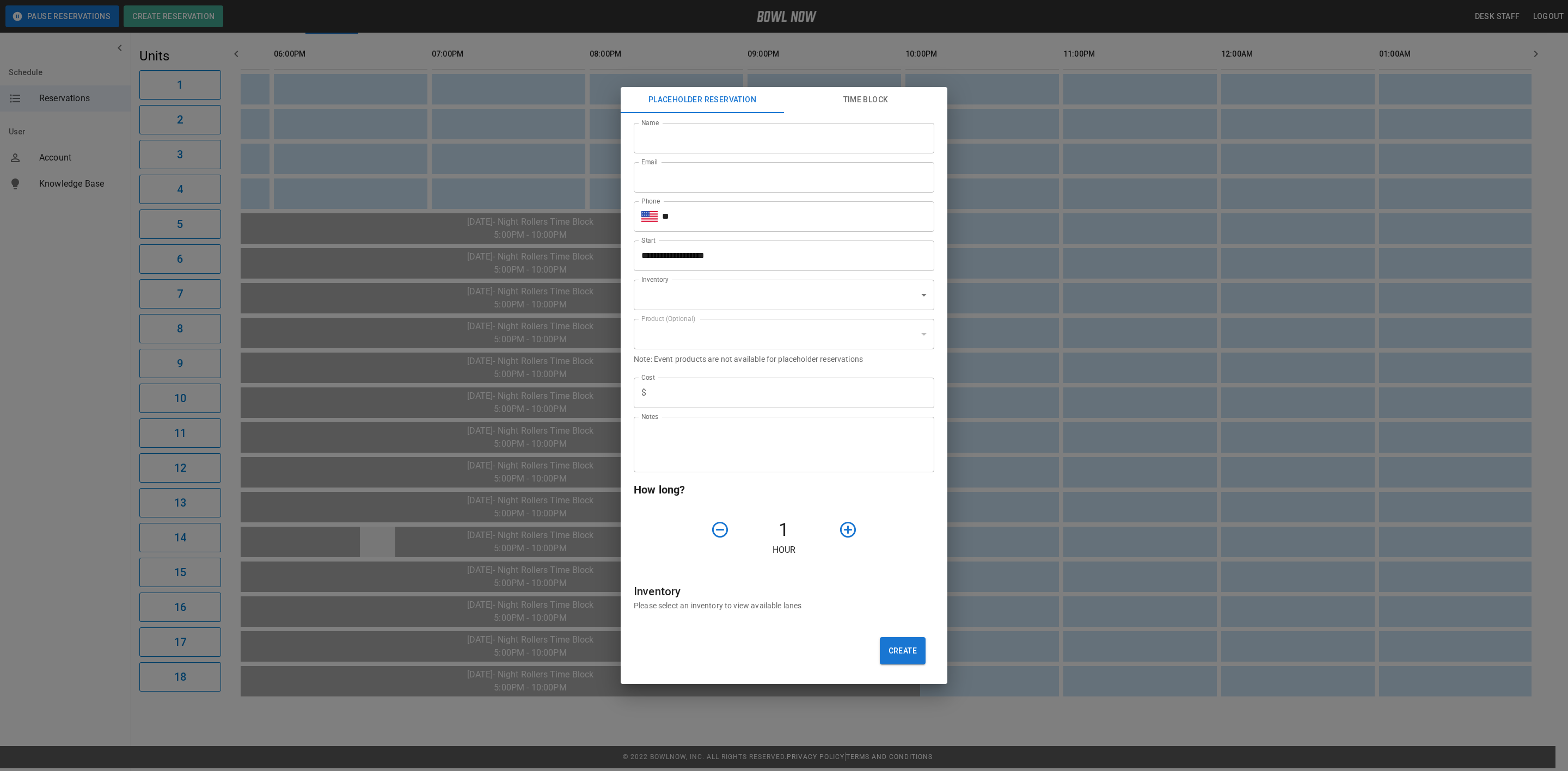
type input "**********"
click at [399, 560] on div "**********" at bounding box center [784, 385] width 1568 height 771
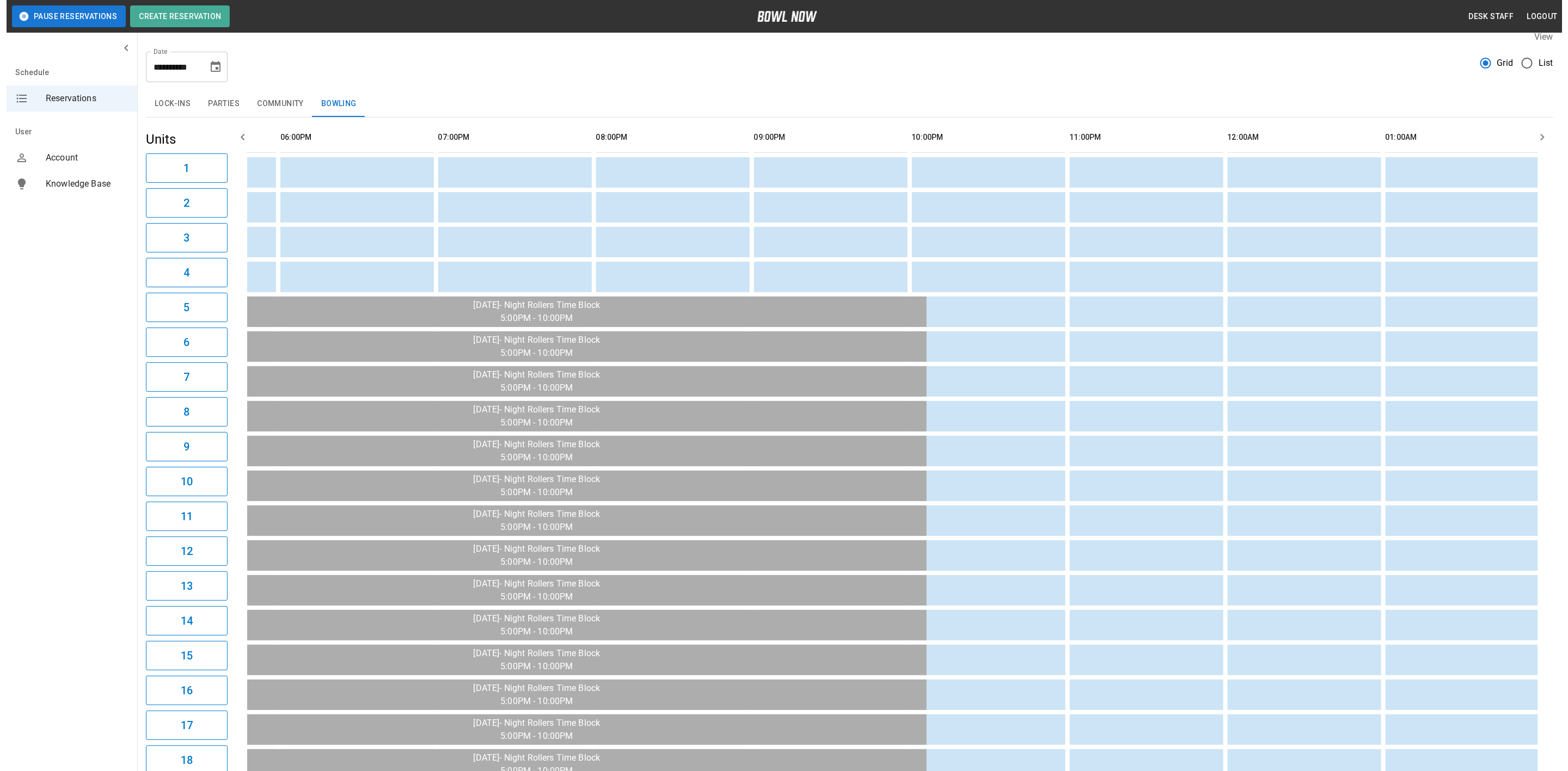
scroll to position [0, 0]
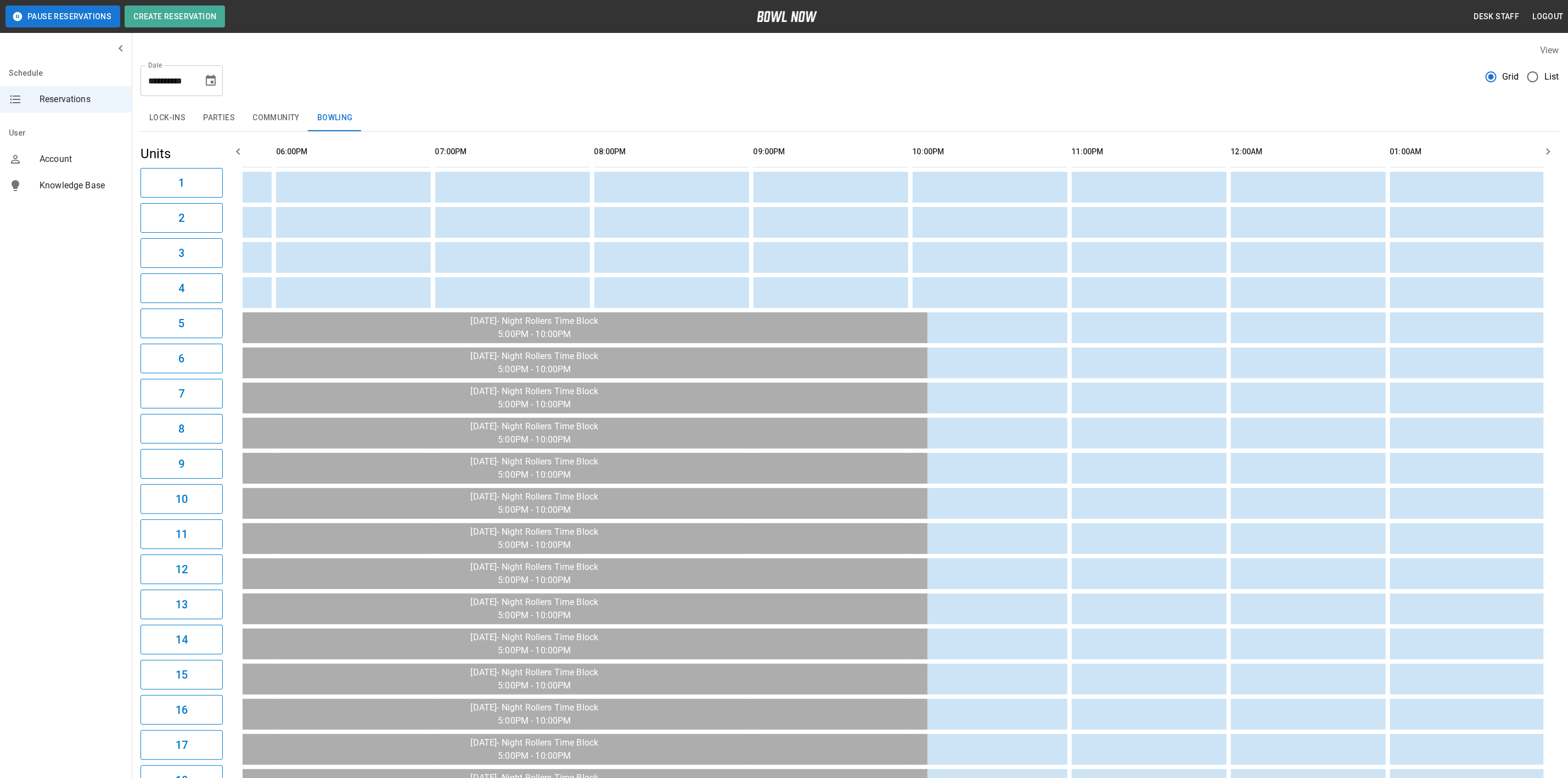
click at [213, 79] on icon "Choose date, selected date is Sep 18, 2025" at bounding box center [210, 80] width 13 height 13
click at [233, 200] on button "20" at bounding box center [234, 201] width 20 height 20
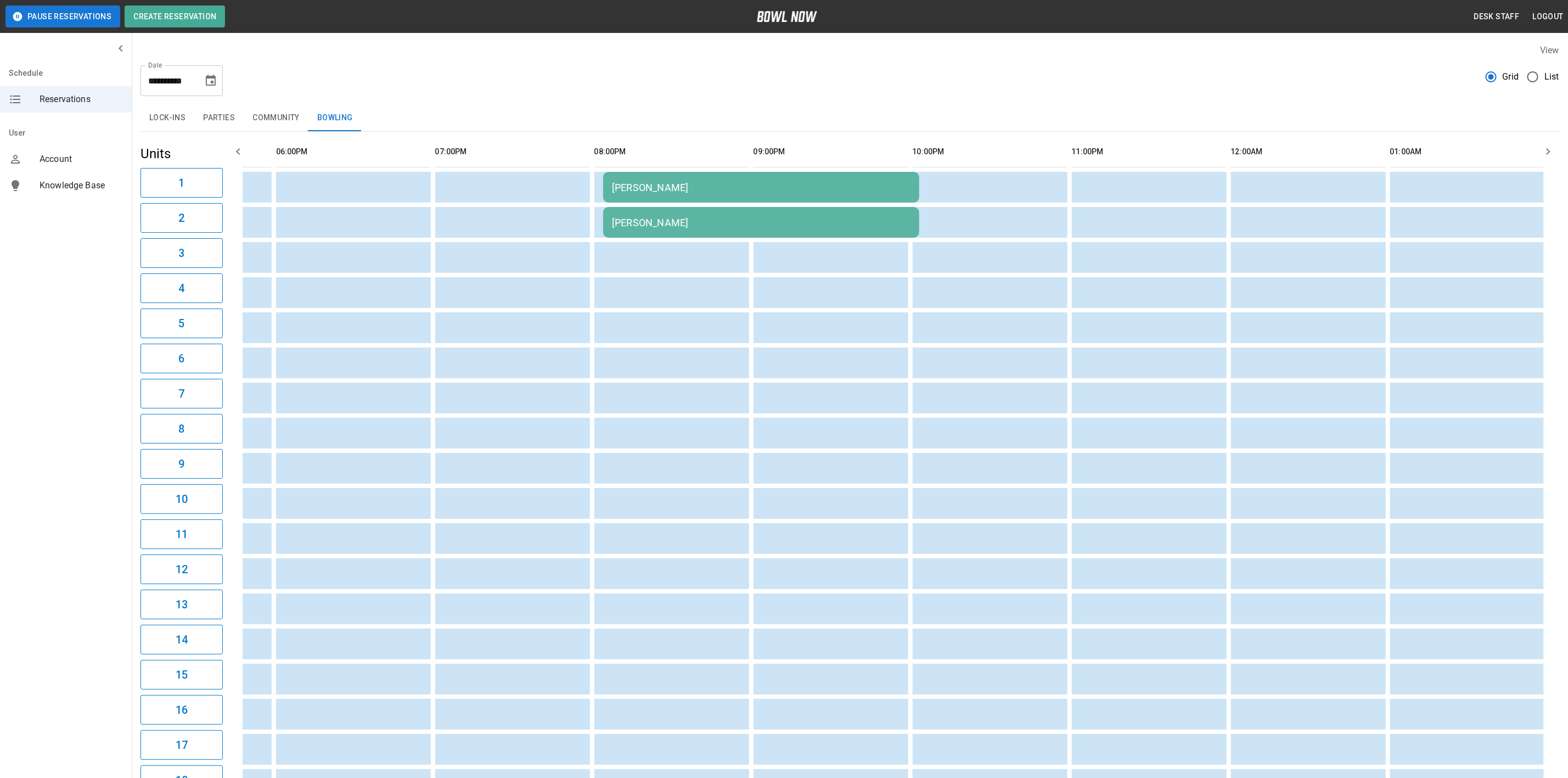
click at [612, 191] on div "[PERSON_NAME]" at bounding box center [761, 187] width 299 height 12
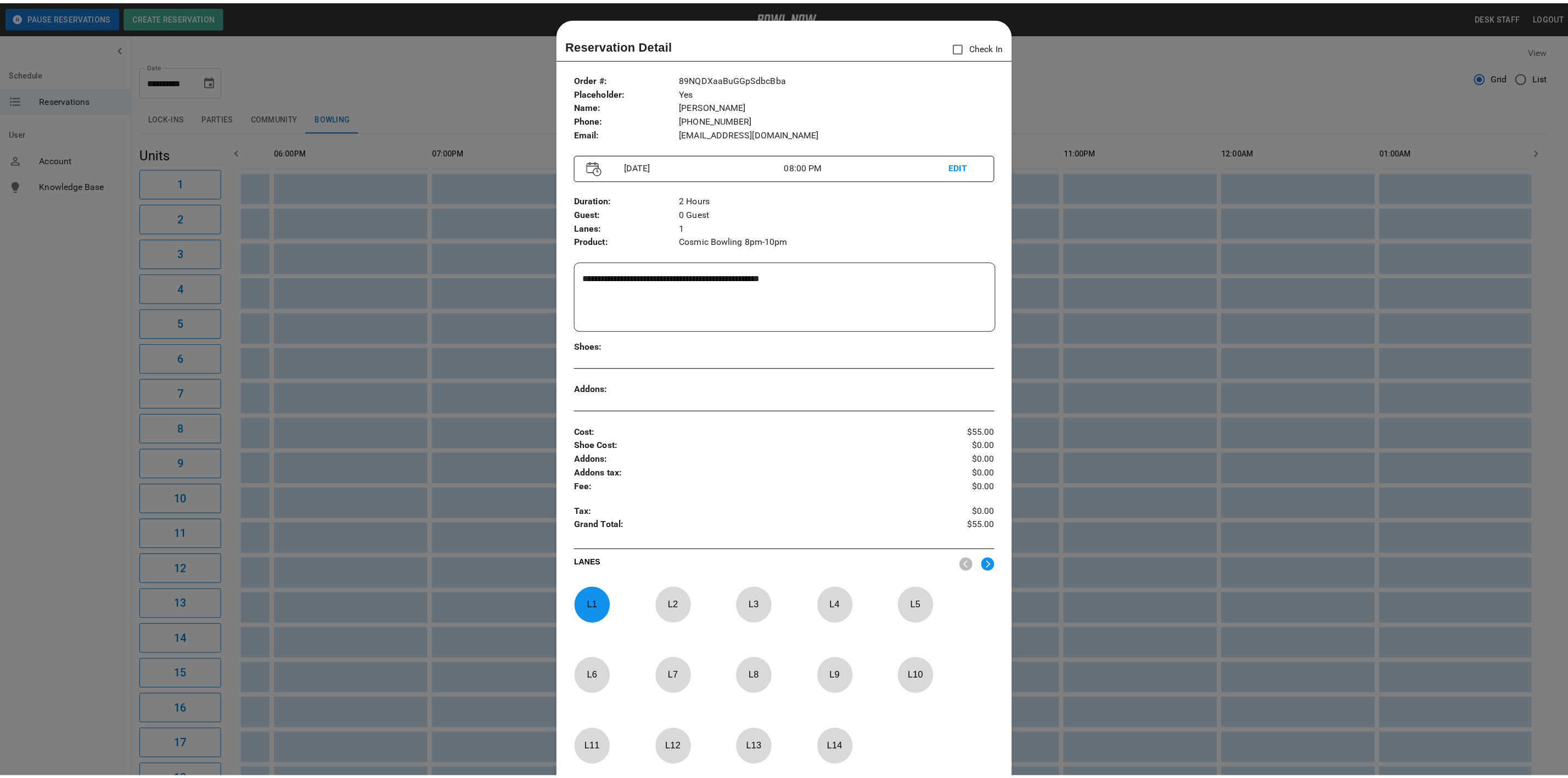
scroll to position [17, 0]
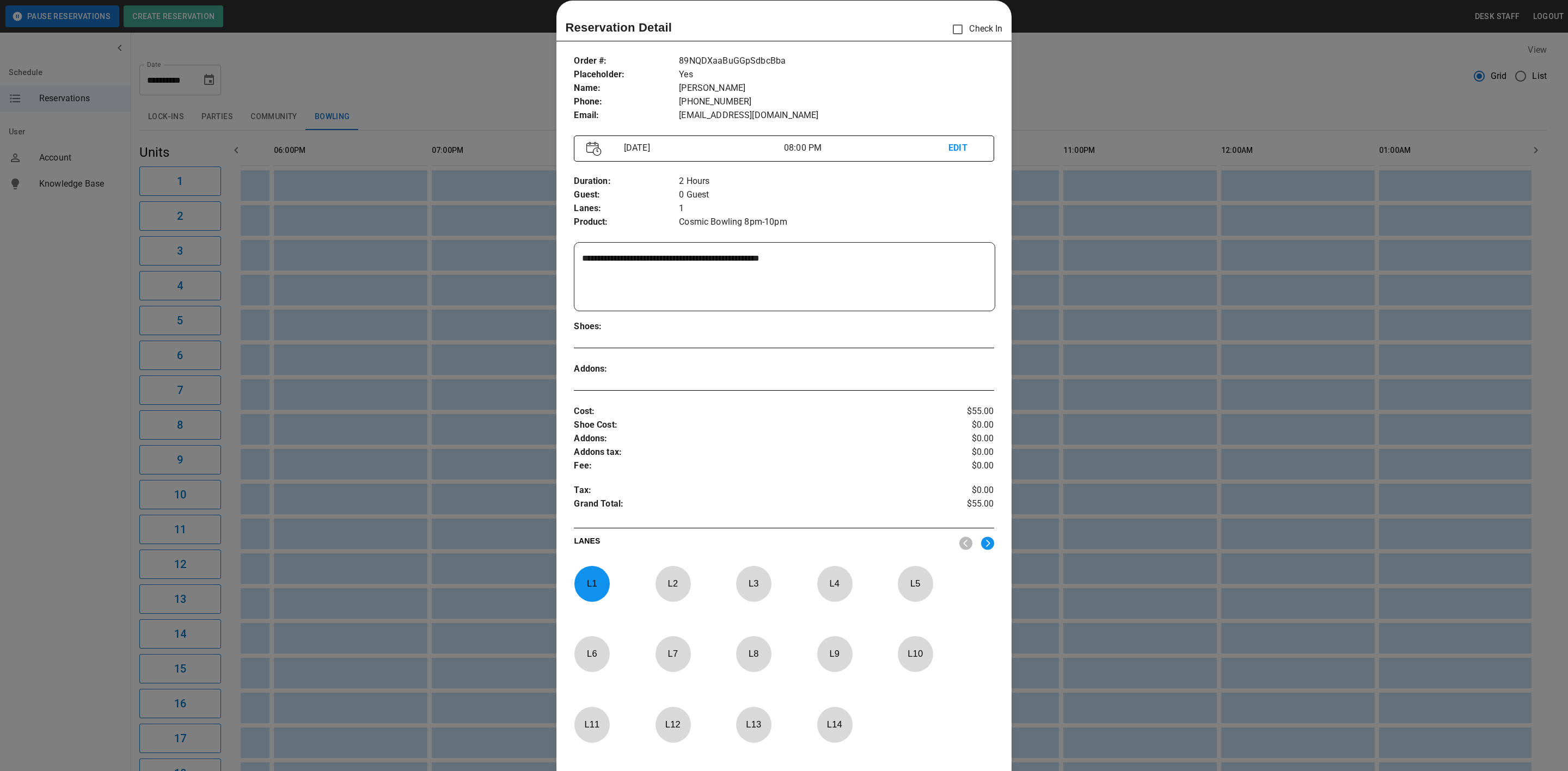
click at [469, 340] on div at bounding box center [784, 385] width 1568 height 771
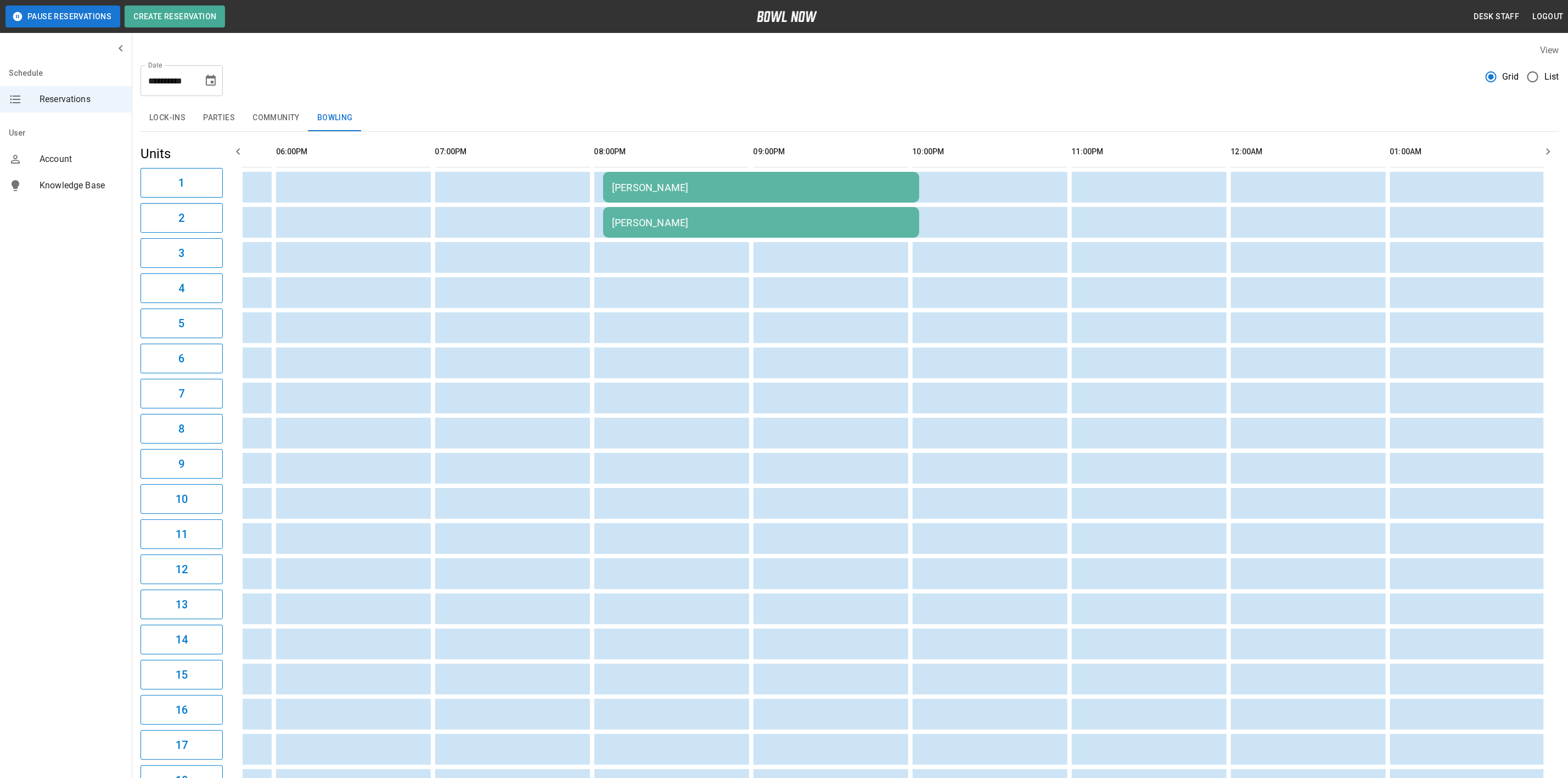
scroll to position [0, 1395]
click at [644, 221] on div "[PERSON_NAME]" at bounding box center [773, 222] width 299 height 12
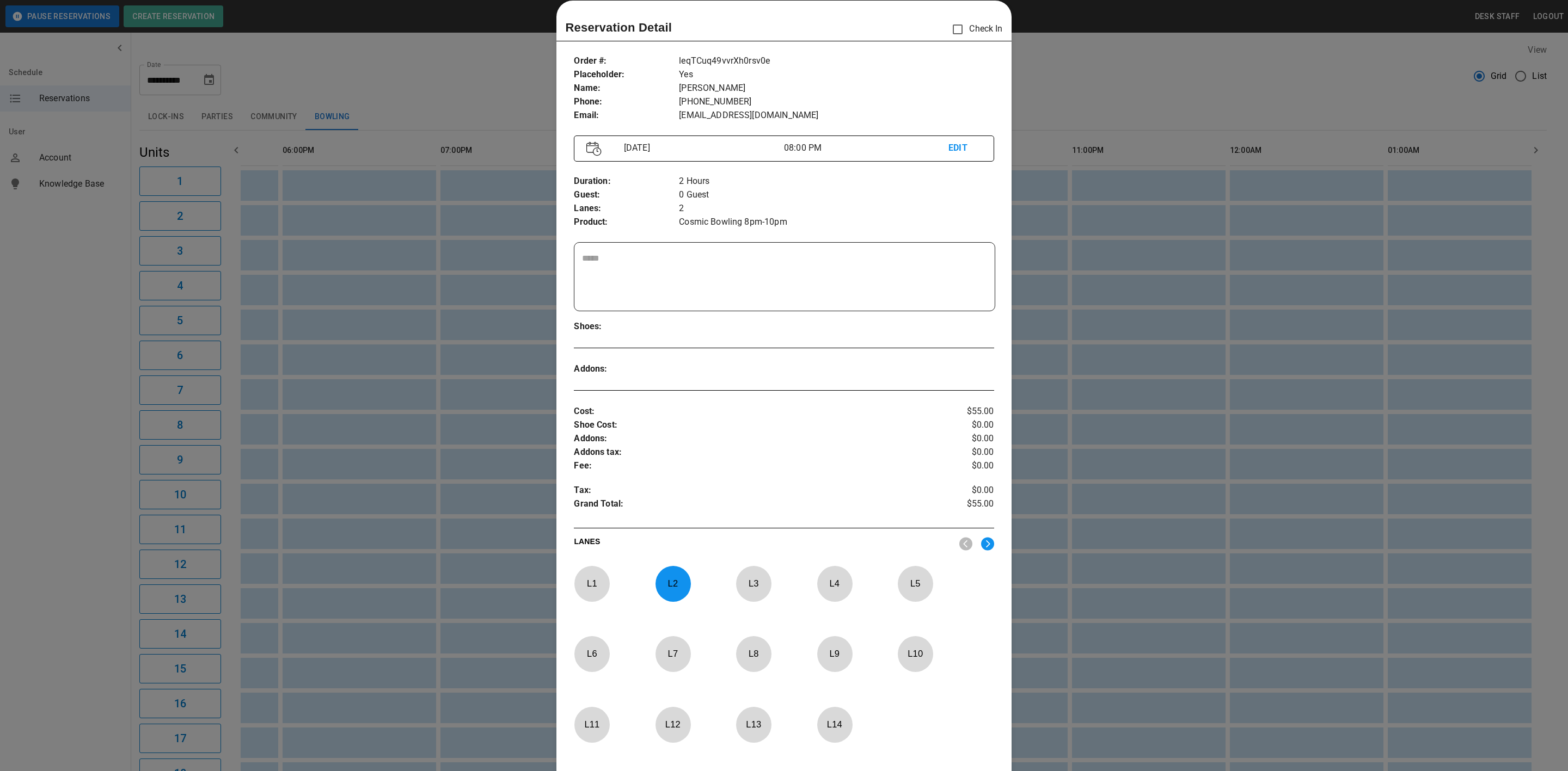
click at [481, 321] on div at bounding box center [784, 385] width 1568 height 771
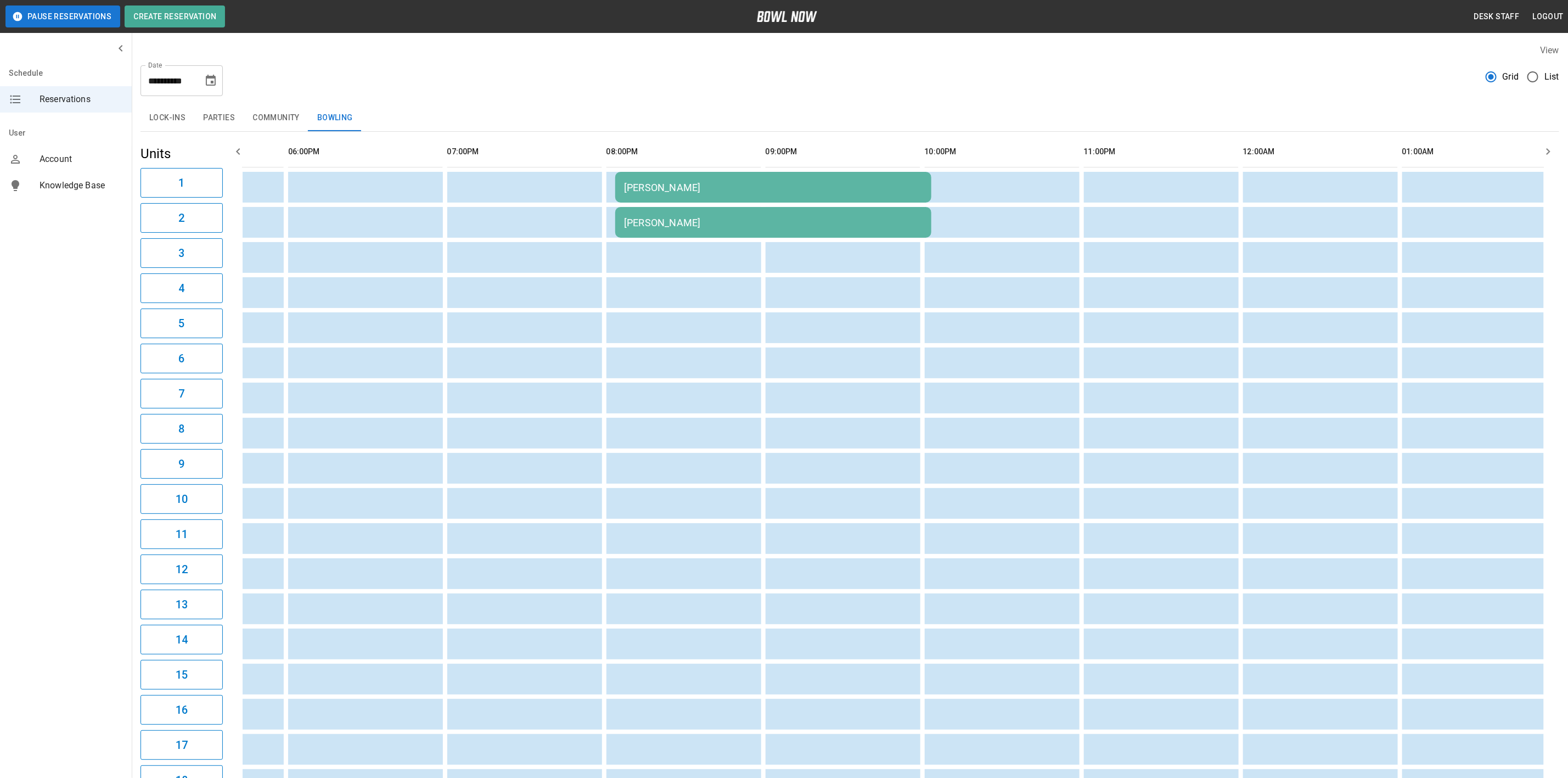
click at [627, 183] on div "[PERSON_NAME]" at bounding box center [773, 187] width 299 height 12
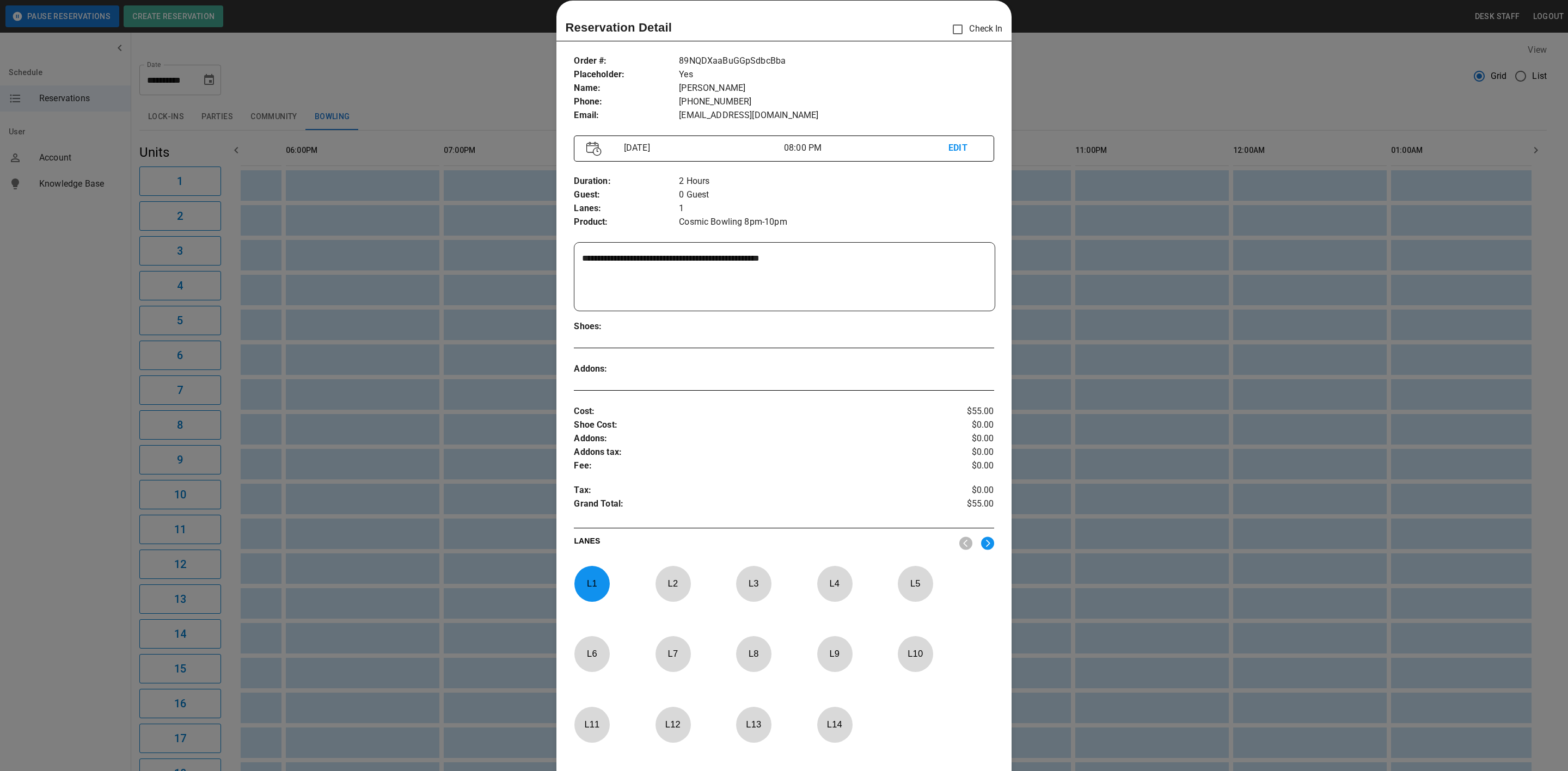
click at [472, 305] on div at bounding box center [784, 385] width 1568 height 771
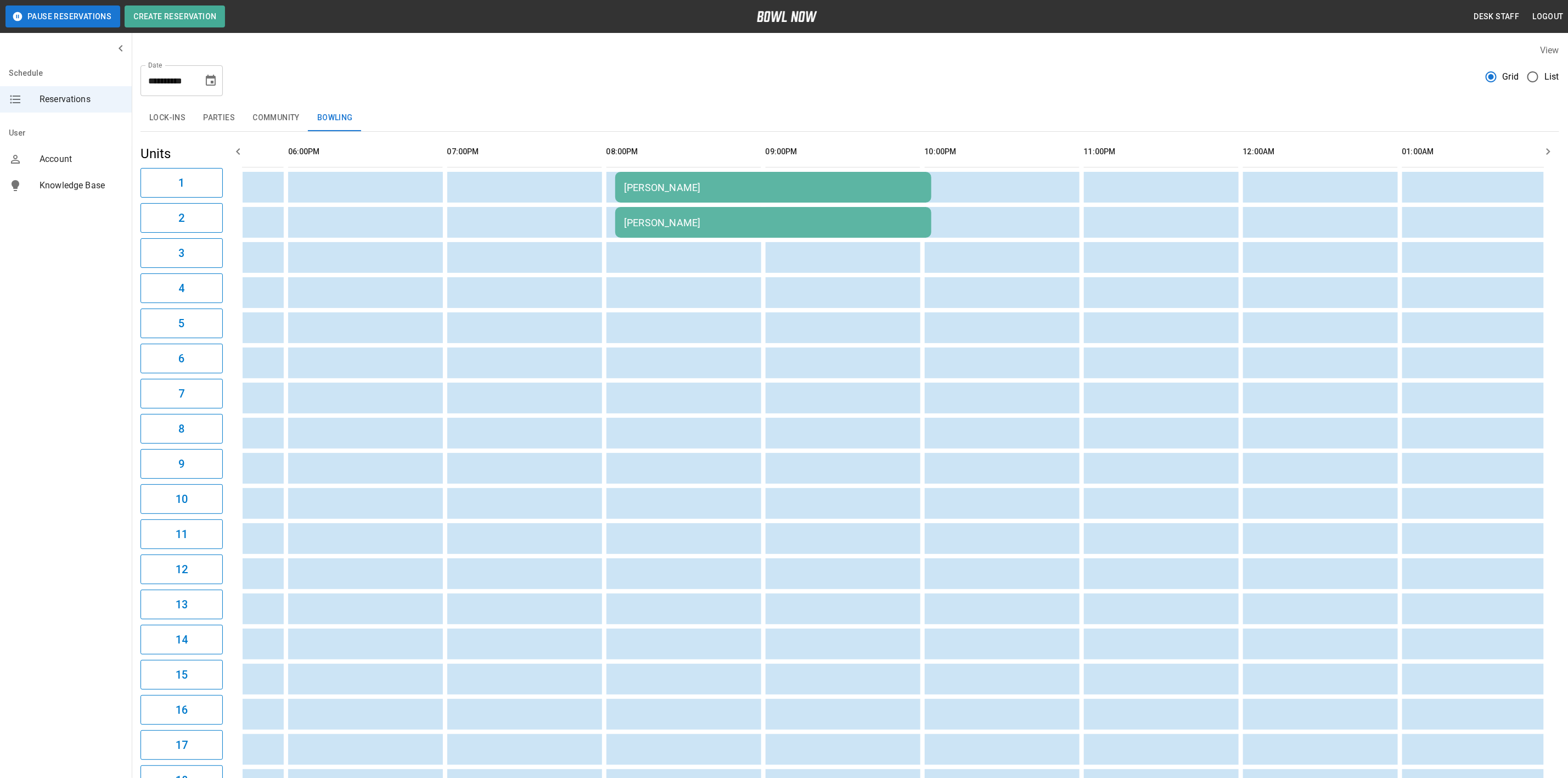
click at [244, 68] on div "**********" at bounding box center [850, 76] width 1419 height 39
click at [210, 80] on icon "Choose date, selected date is Sep 20, 2025" at bounding box center [210, 80] width 13 height 13
click at [167, 200] on button "17" at bounding box center [168, 201] width 20 height 20
click at [190, 200] on button "18" at bounding box center [190, 201] width 20 height 20
type input "**********"
